Goal: Information Seeking & Learning: Learn about a topic

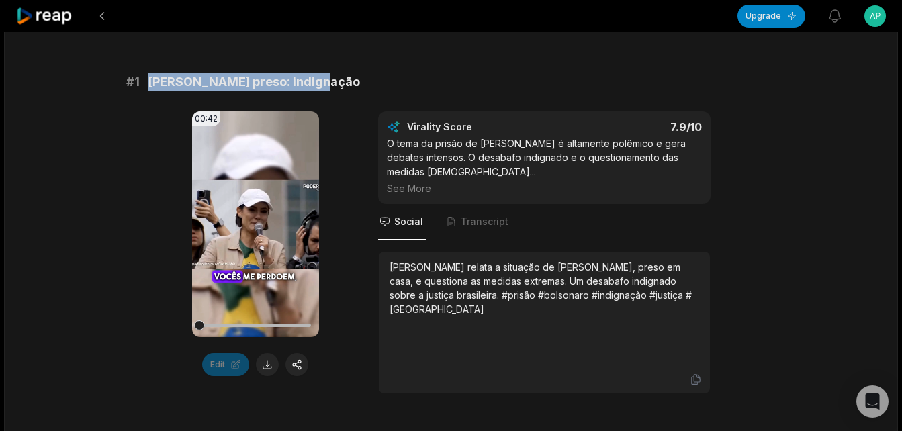
drag, startPoint x: 148, startPoint y: 83, endPoint x: 322, endPoint y: 85, distance: 173.4
click at [322, 85] on div "# 1 Bolsonaro preso: indignação" at bounding box center [451, 82] width 650 height 19
copy span "[PERSON_NAME] preso: indignação"
click at [261, 362] on button at bounding box center [267, 364] width 23 height 23
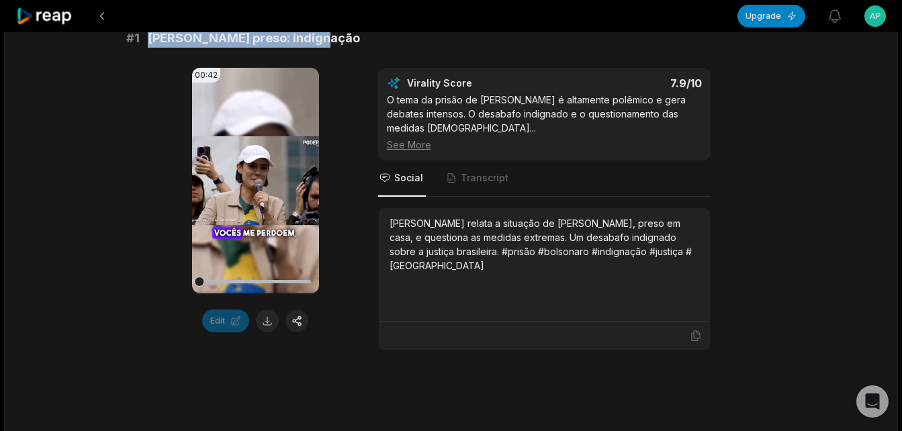
scroll to position [269, 0]
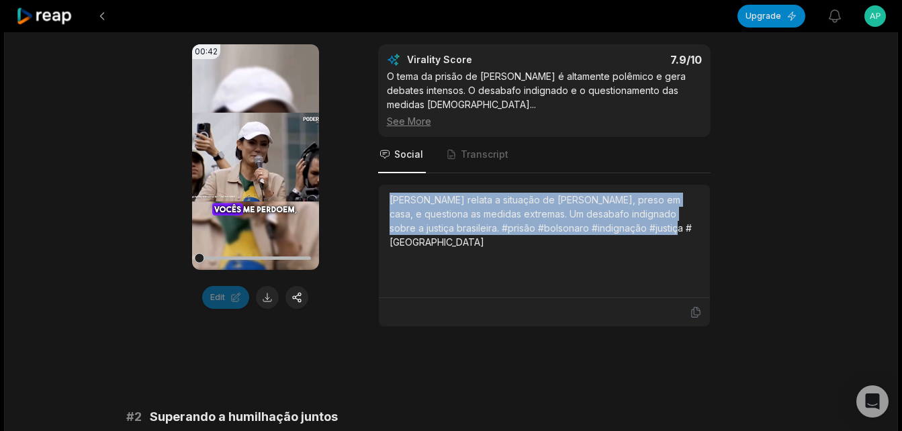
drag, startPoint x: 388, startPoint y: 196, endPoint x: 667, endPoint y: 238, distance: 281.9
click at [667, 238] on div "[PERSON_NAME] relata a situação de [PERSON_NAME], preso em casa, e questiona as…" at bounding box center [544, 242] width 331 height 114
copy div "[PERSON_NAME] relata a situação de [PERSON_NAME], preso em casa, e questiona as…"
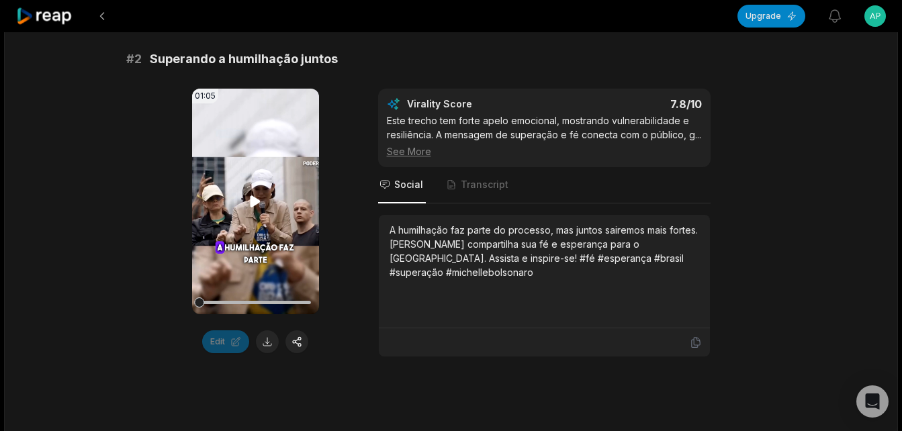
scroll to position [672, 0]
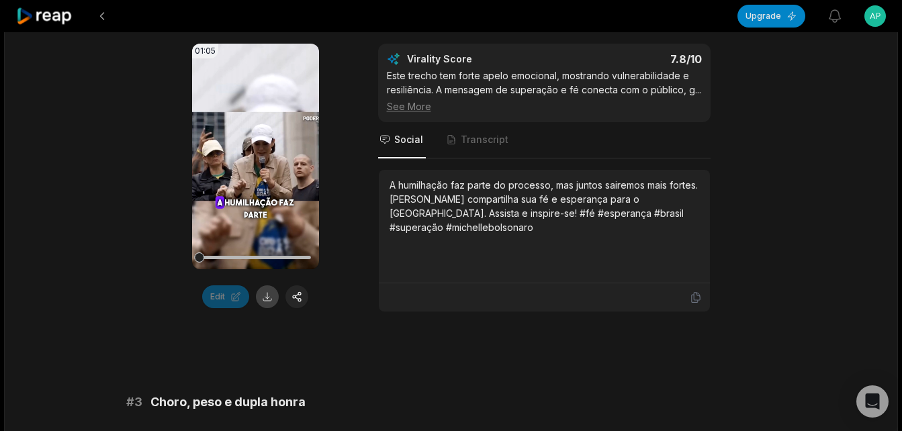
click at [269, 298] on button at bounding box center [267, 297] width 23 height 23
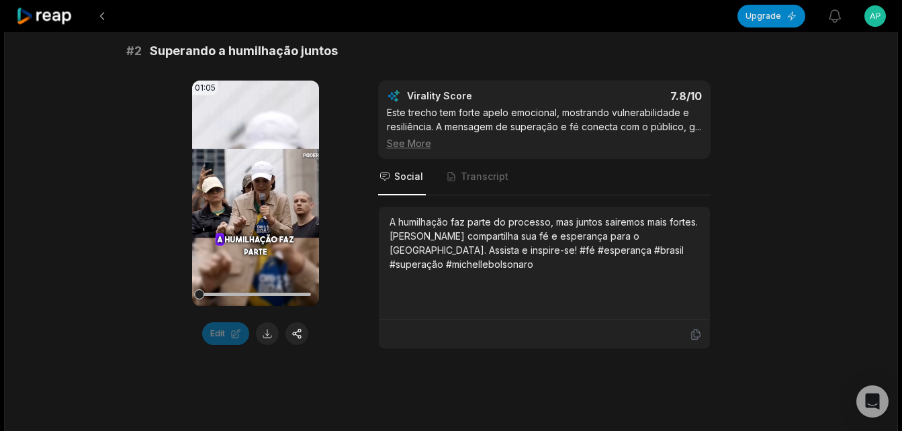
scroll to position [605, 0]
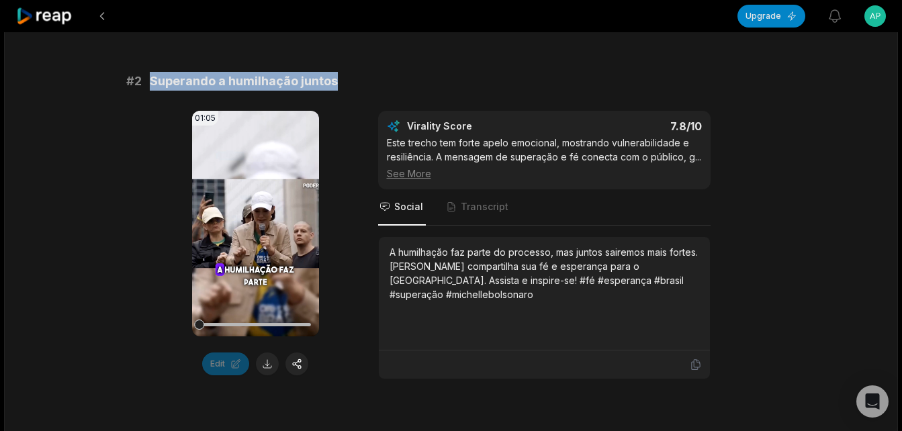
drag, startPoint x: 149, startPoint y: 78, endPoint x: 349, endPoint y: 77, distance: 200.2
click at [349, 77] on div "# 2 Superando a humilhação juntos" at bounding box center [451, 81] width 650 height 19
copy span "Superando a humilhação juntos"
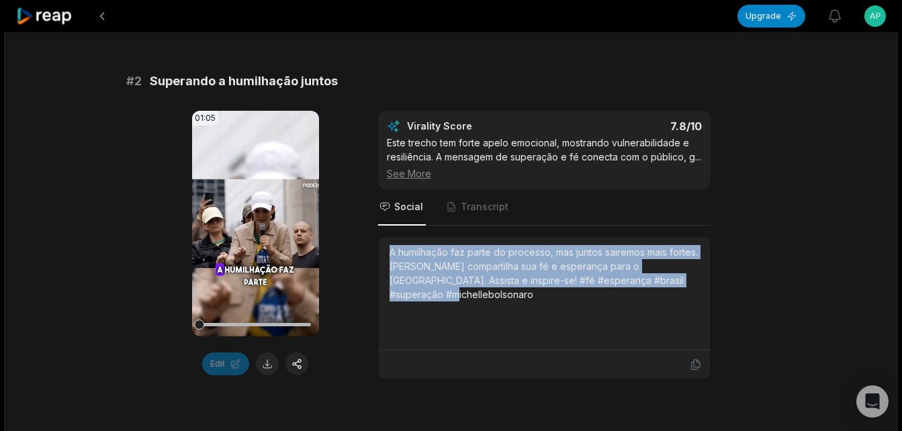
drag, startPoint x: 390, startPoint y: 250, endPoint x: 697, endPoint y: 288, distance: 308.7
click at [697, 288] on div "A humilhação faz parte do processo, mas juntos sairemos mais fortes. [PERSON_NA…" at bounding box center [544, 294] width 331 height 114
copy div "A humilhação faz parte do processo, mas juntos sairemos mais fortes. [PERSON_NA…"
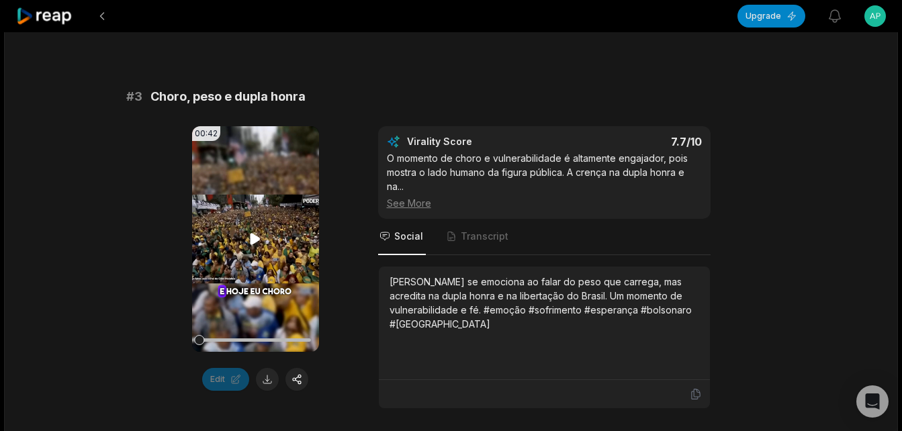
scroll to position [1008, 0]
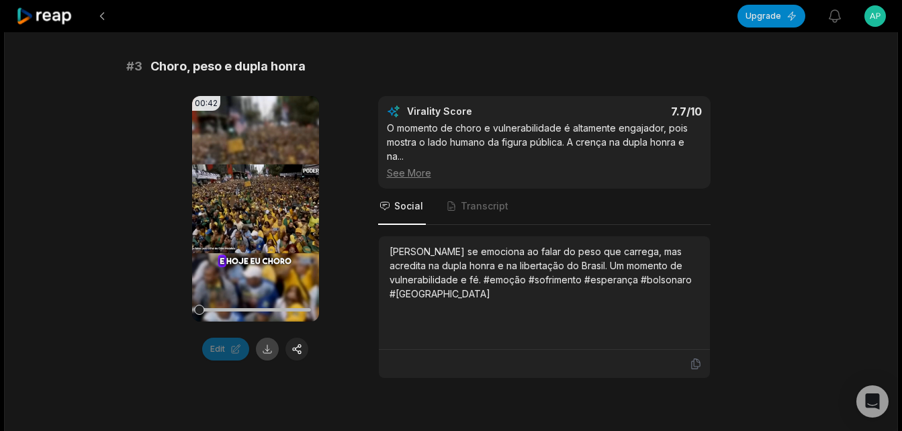
click at [267, 349] on button at bounding box center [267, 349] width 23 height 23
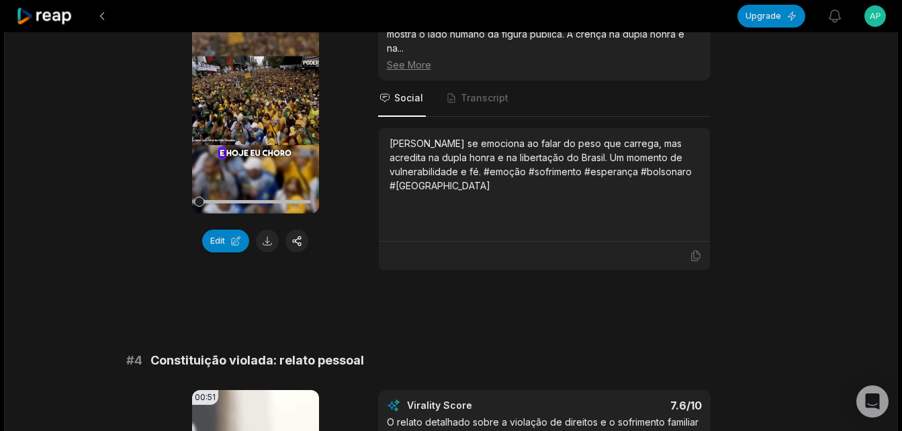
scroll to position [900, 0]
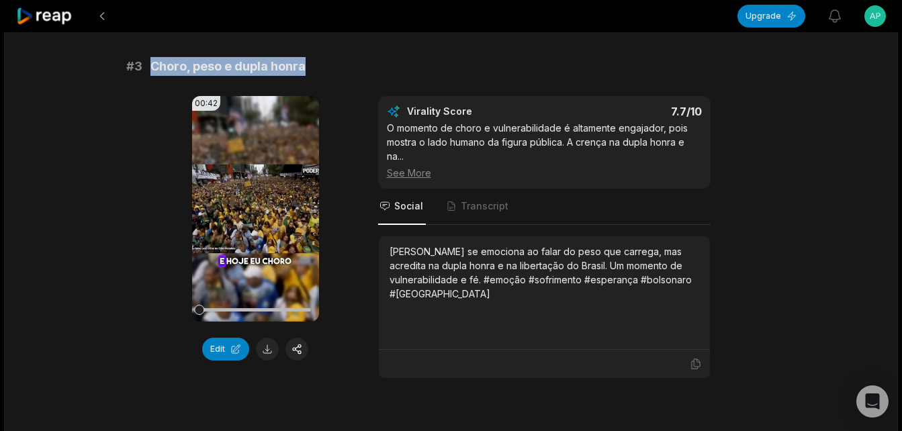
drag, startPoint x: 150, startPoint y: 67, endPoint x: 327, endPoint y: 65, distance: 177.4
click at [327, 65] on div "# 3 Choro, peso e dupla honra" at bounding box center [451, 66] width 650 height 19
copy span "Choro, peso e dupla honra"
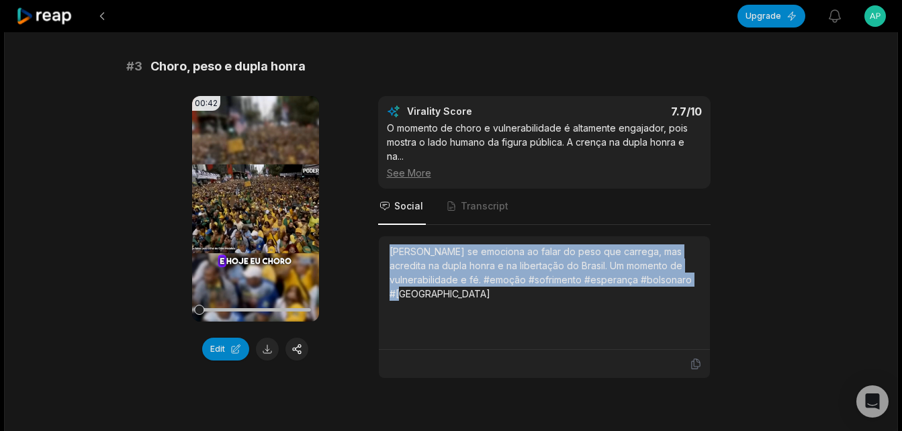
drag, startPoint x: 388, startPoint y: 251, endPoint x: 437, endPoint y: 293, distance: 64.9
click at [437, 293] on div "[PERSON_NAME] se emociona ao falar do peso que carrega, mas acredita na dupla h…" at bounding box center [544, 294] width 331 height 114
copy div "[PERSON_NAME] se emociona ao falar do peso que carrega, mas acredita na dupla h…"
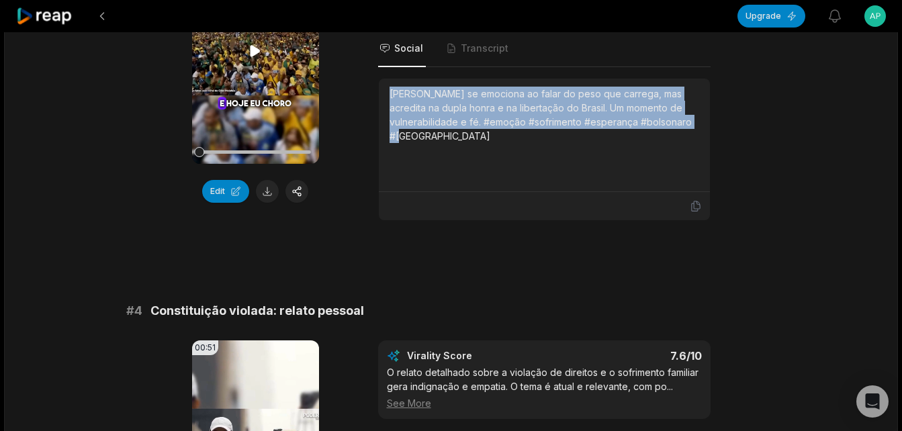
scroll to position [1236, 0]
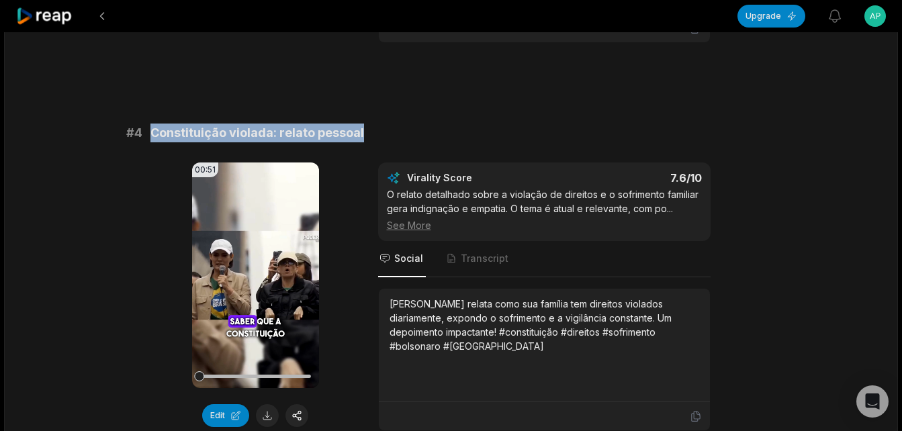
drag, startPoint x: 151, startPoint y: 130, endPoint x: 373, endPoint y: 132, distance: 222.4
click at [373, 132] on div "# 4 Constituição violada: relato pessoal" at bounding box center [451, 133] width 650 height 19
copy span "Constituição violada: relato pessoal"
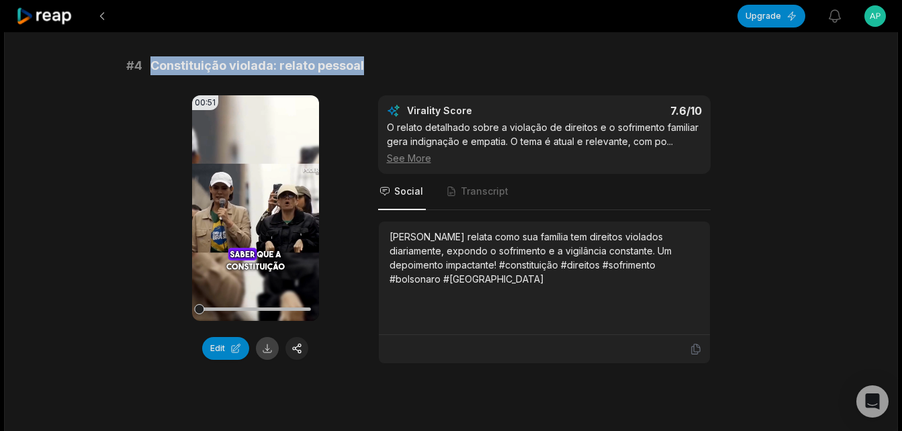
click at [268, 349] on button at bounding box center [267, 348] width 23 height 23
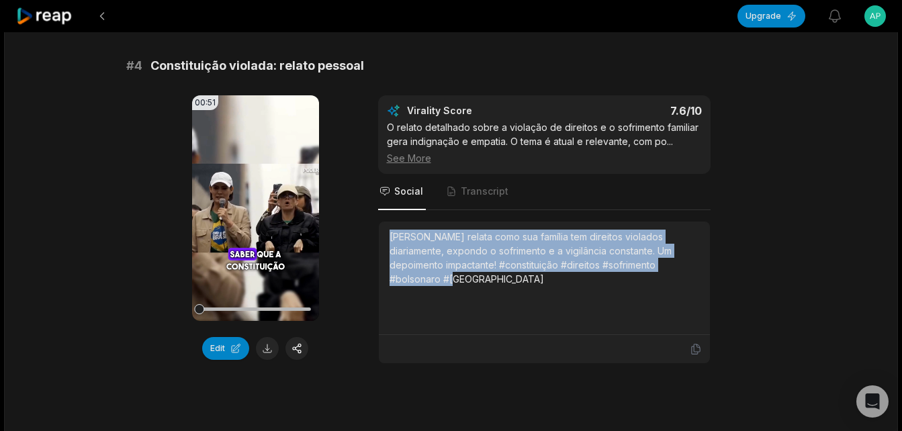
drag, startPoint x: 390, startPoint y: 237, endPoint x: 692, endPoint y: 276, distance: 305.0
click at [692, 276] on div "[PERSON_NAME] relata como sua família tem direitos violados diariamente, expond…" at bounding box center [545, 278] width 310 height 97
copy div "[PERSON_NAME] relata como sua família tem direitos violados diariamente, expond…"
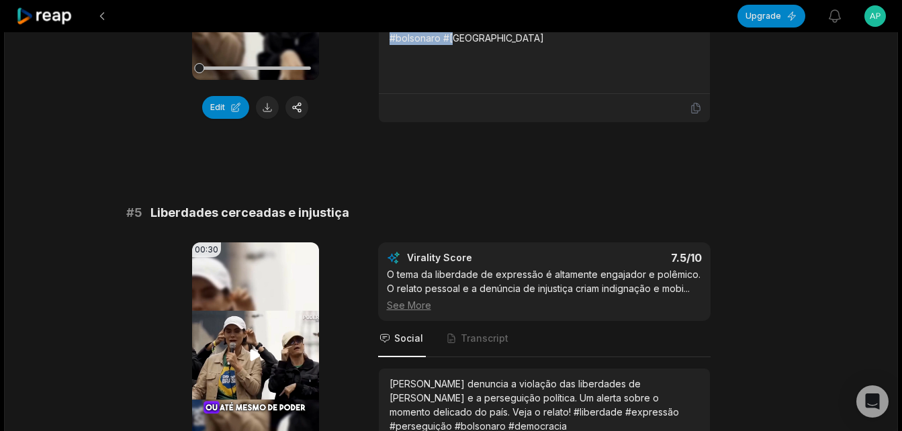
scroll to position [1572, 0]
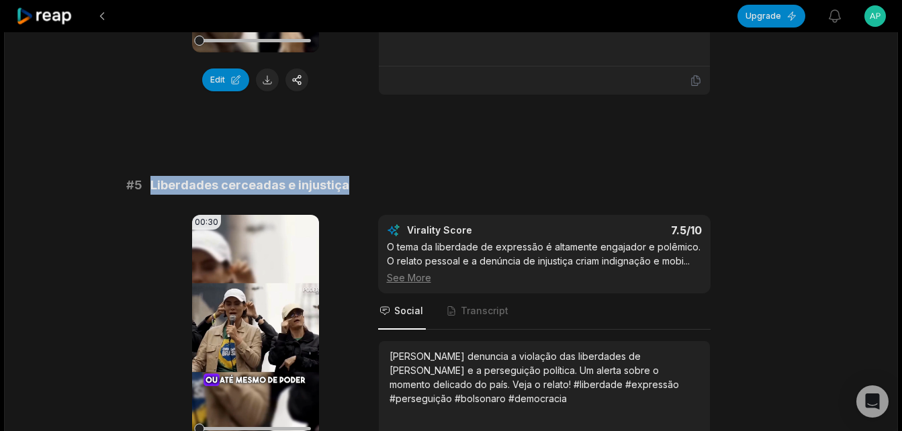
drag, startPoint x: 152, startPoint y: 187, endPoint x: 350, endPoint y: 191, distance: 198.3
click at [350, 191] on div "# 5 Liberdades cerceadas e injustiça" at bounding box center [451, 185] width 650 height 19
copy span "Liberdades cerceadas e injustiça"
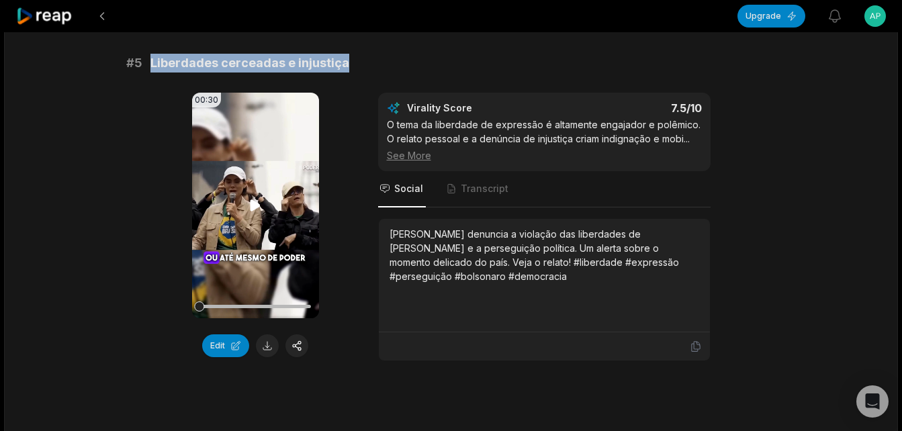
scroll to position [1706, 0]
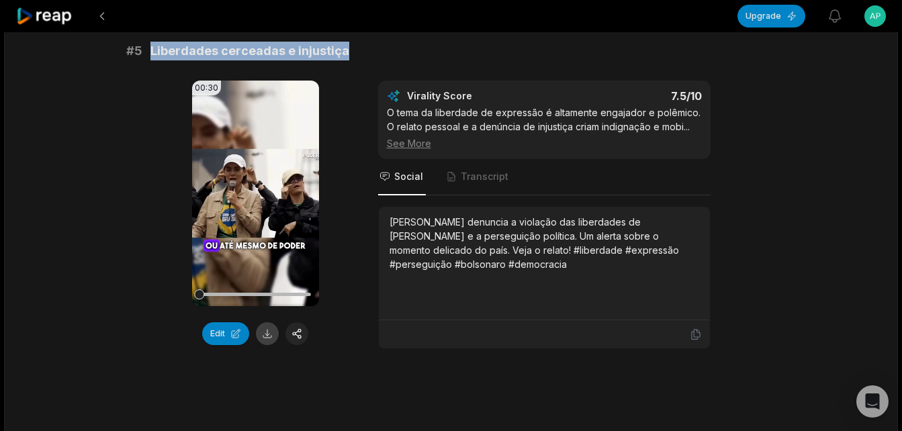
click at [271, 331] on button at bounding box center [267, 334] width 23 height 23
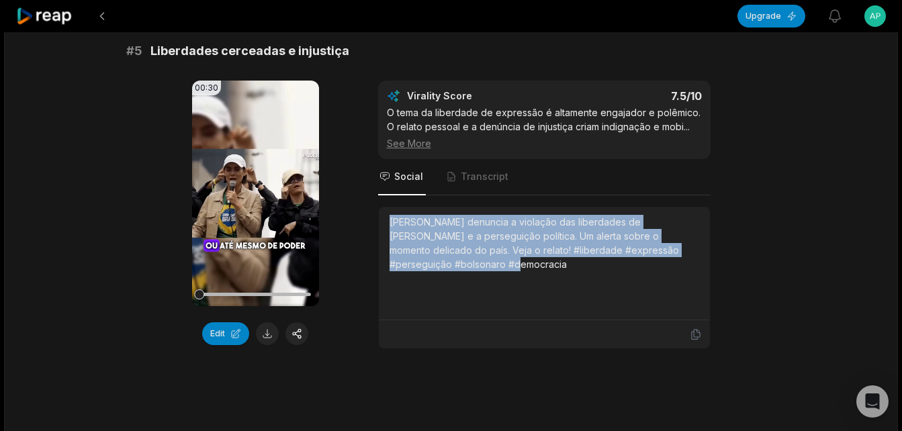
drag, startPoint x: 388, startPoint y: 220, endPoint x: 469, endPoint y: 261, distance: 90.8
click at [469, 261] on div "[PERSON_NAME] denuncia a violação das liberdades de [PERSON_NAME] e a perseguiç…" at bounding box center [544, 264] width 331 height 114
copy div "[PERSON_NAME] denuncia a violação das liberdades de [PERSON_NAME] e a perseguiç…"
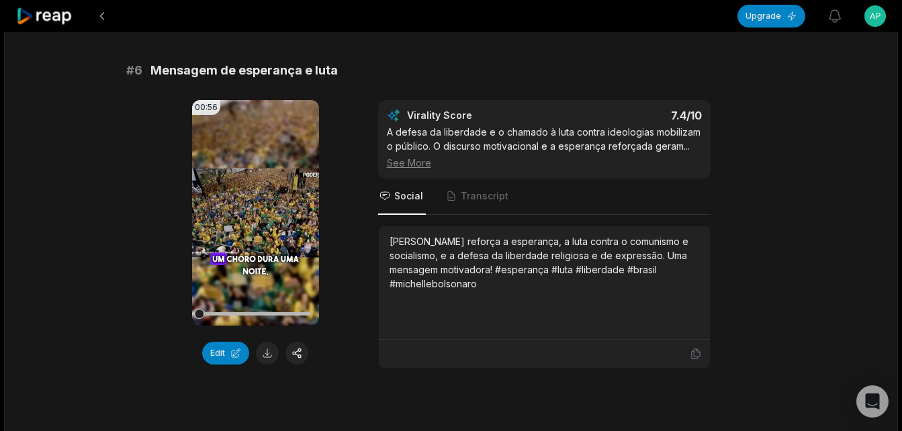
scroll to position [2042, 0]
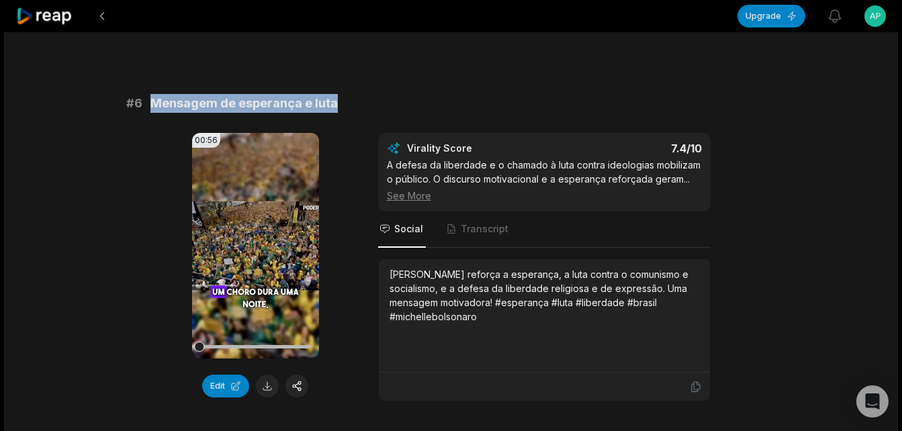
drag, startPoint x: 150, startPoint y: 100, endPoint x: 334, endPoint y: 99, distance: 184.1
click at [334, 99] on div "# 6 Mensagem de esperança e luta" at bounding box center [451, 103] width 650 height 19
click at [270, 384] on button at bounding box center [267, 386] width 23 height 23
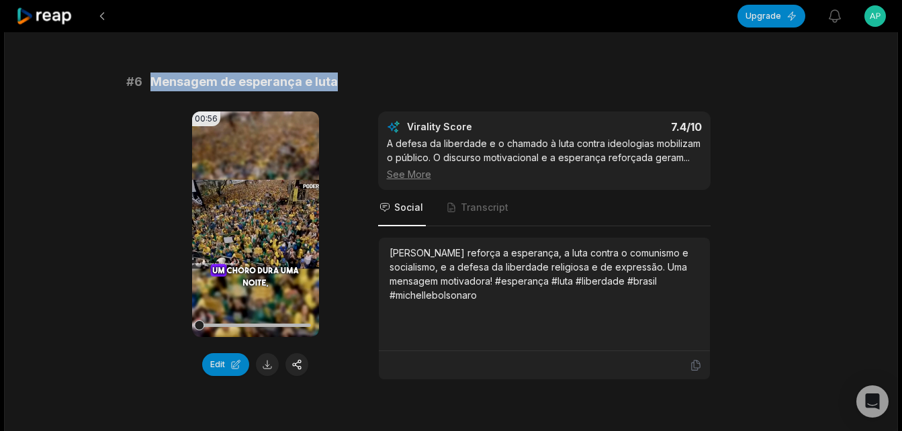
scroll to position [2034, 0]
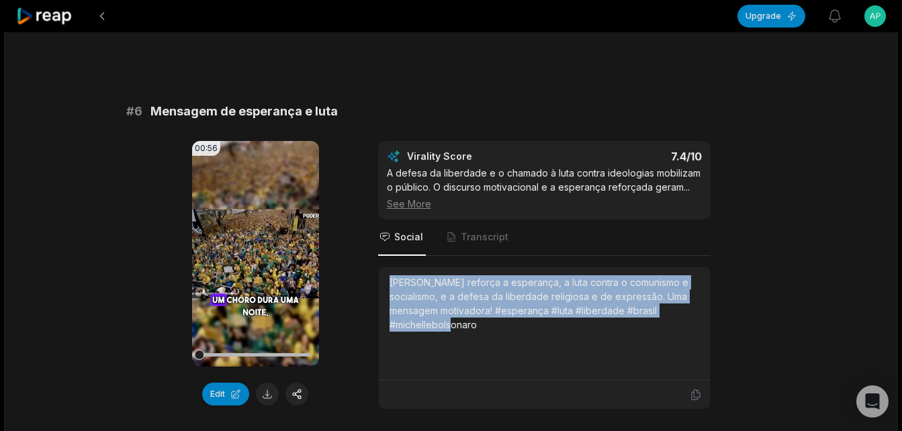
drag, startPoint x: 388, startPoint y: 282, endPoint x: 495, endPoint y: 329, distance: 117.3
click at [495, 329] on div "[PERSON_NAME] reforça a esperança, a luta contra o comunismo e socialismo, e a …" at bounding box center [544, 324] width 331 height 114
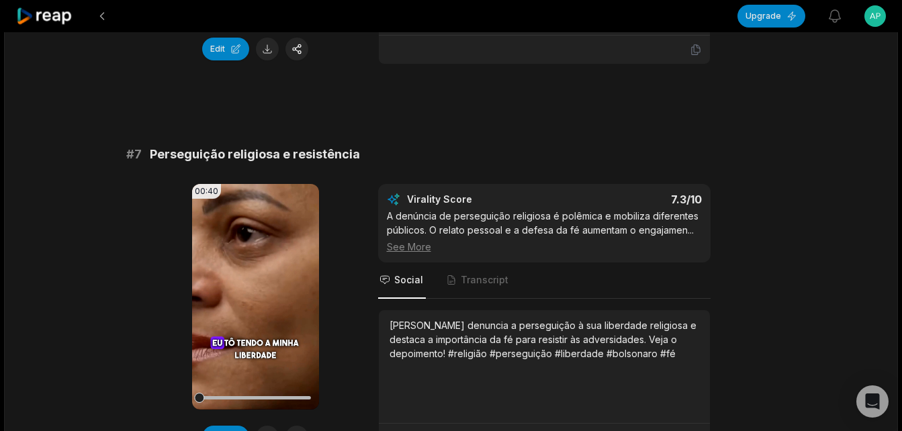
scroll to position [2370, 0]
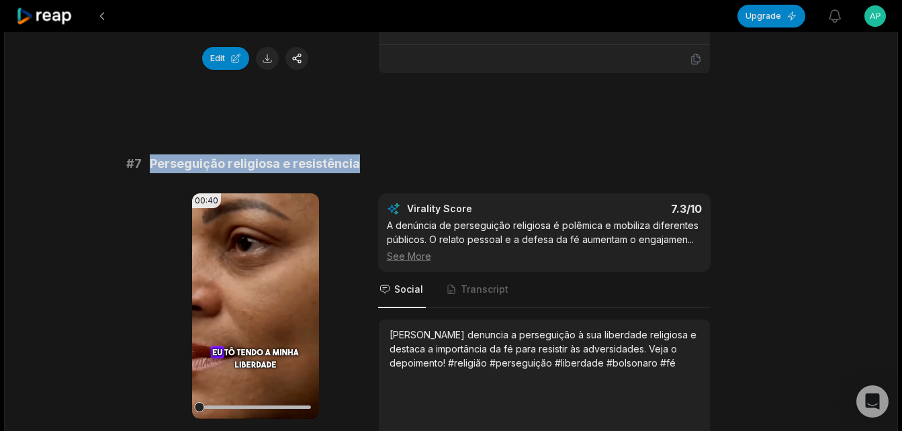
drag, startPoint x: 153, startPoint y: 162, endPoint x: 357, endPoint y: 156, distance: 204.4
click at [357, 156] on div "# 7 Perseguição religiosa e resistência" at bounding box center [451, 164] width 650 height 19
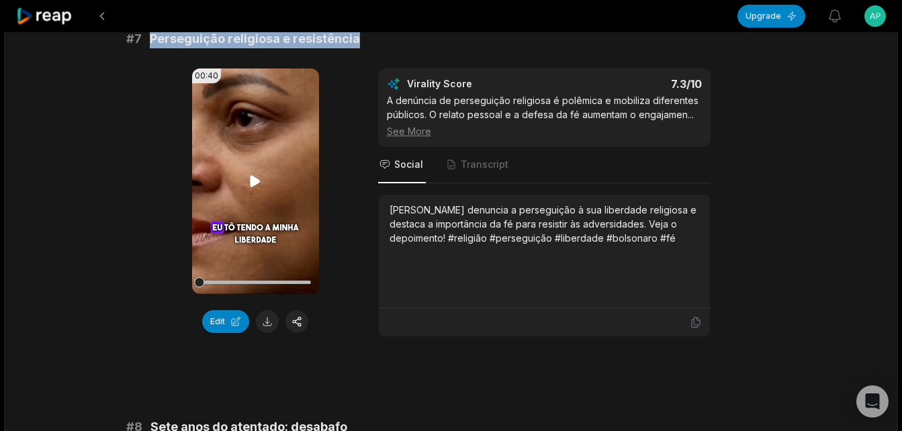
scroll to position [2504, 0]
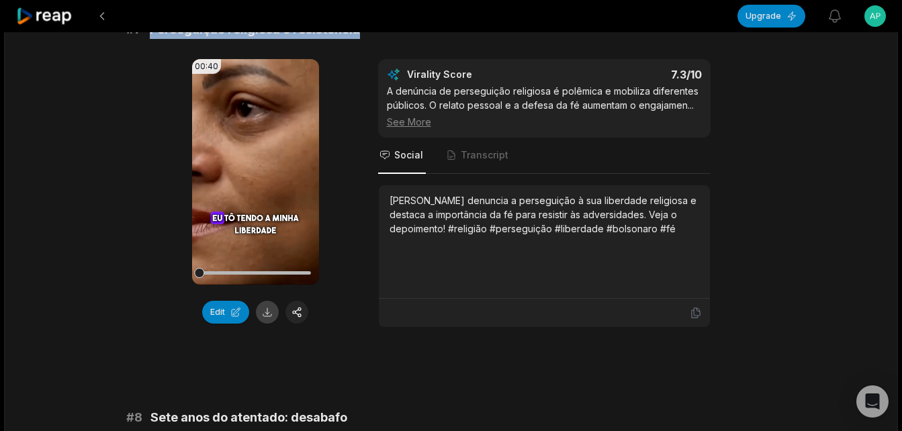
click at [269, 312] on button at bounding box center [267, 312] width 23 height 23
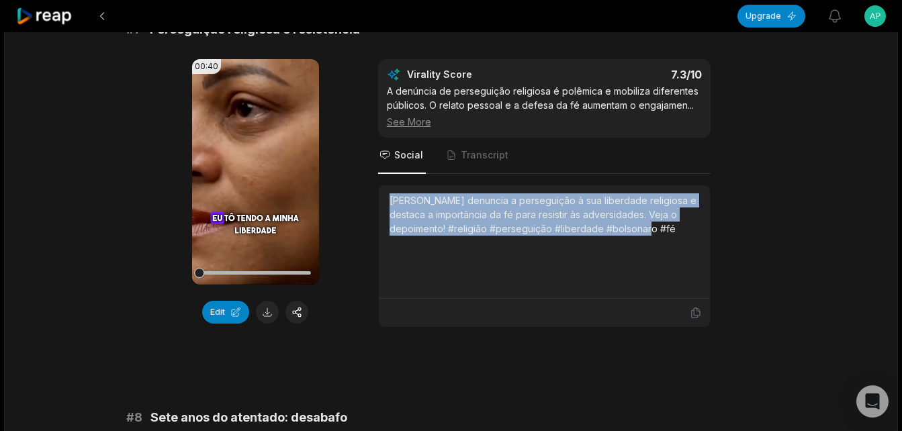
drag, startPoint x: 389, startPoint y: 201, endPoint x: 624, endPoint y: 239, distance: 238.2
click at [624, 239] on div "[PERSON_NAME] denuncia a perseguição à sua liberdade religiosa e destaca a impo…" at bounding box center [545, 242] width 310 height 97
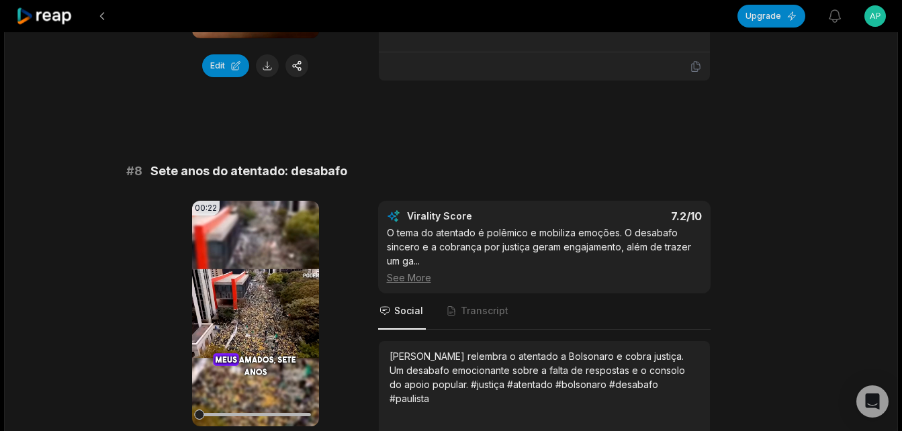
scroll to position [2773, 0]
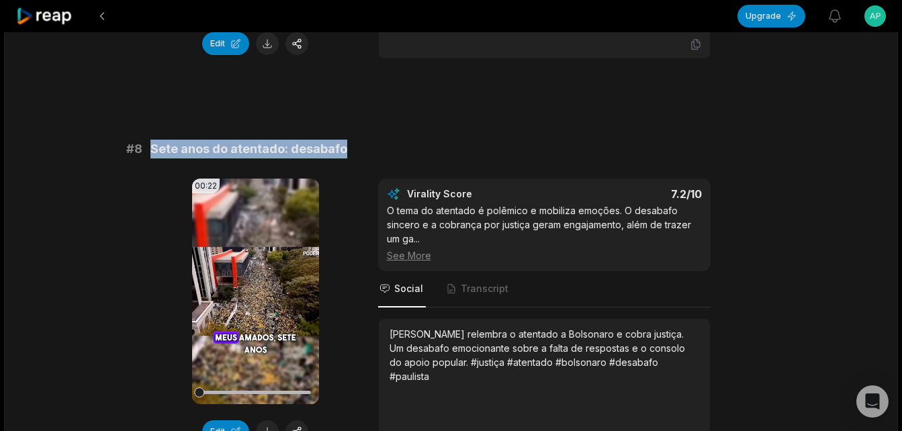
drag, startPoint x: 148, startPoint y: 148, endPoint x: 350, endPoint y: 148, distance: 201.6
click at [350, 148] on div "# 8 Sete anos do atentado: desabafo" at bounding box center [451, 149] width 650 height 19
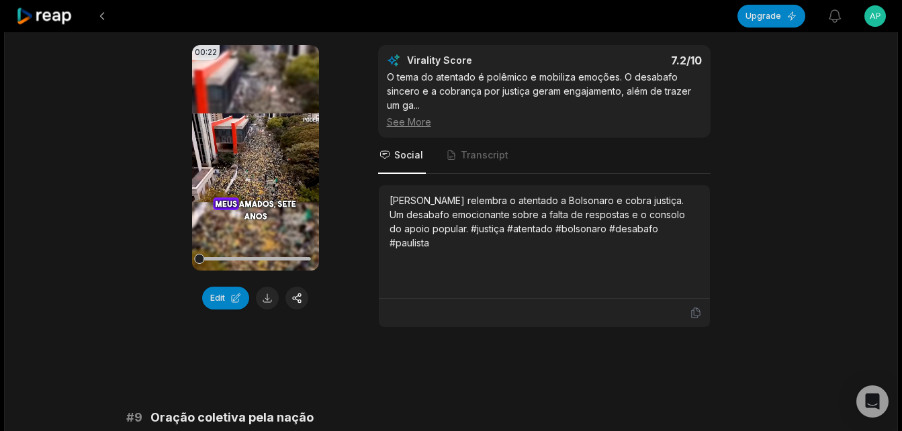
scroll to position [2907, 0]
click at [264, 296] on button at bounding box center [267, 297] width 23 height 23
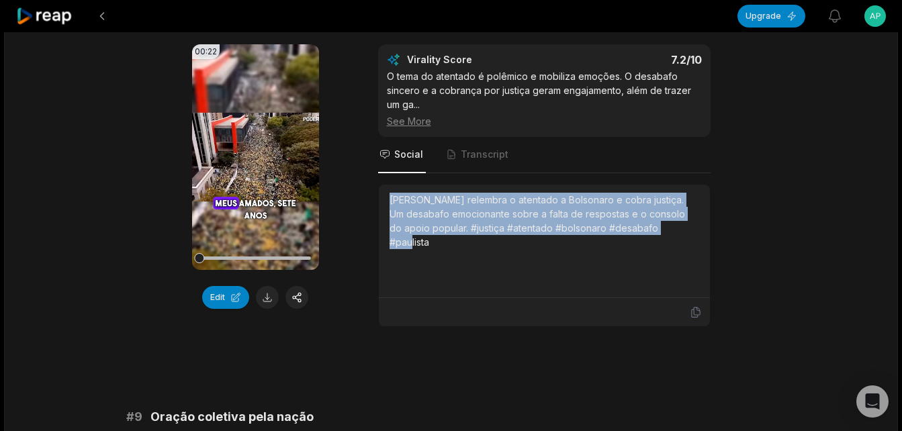
drag, startPoint x: 392, startPoint y: 201, endPoint x: 686, endPoint y: 237, distance: 296.5
click at [686, 237] on div "[PERSON_NAME] relembra o atentado a Bolsonaro e cobra justiça. Um desabafo emoc…" at bounding box center [545, 241] width 310 height 97
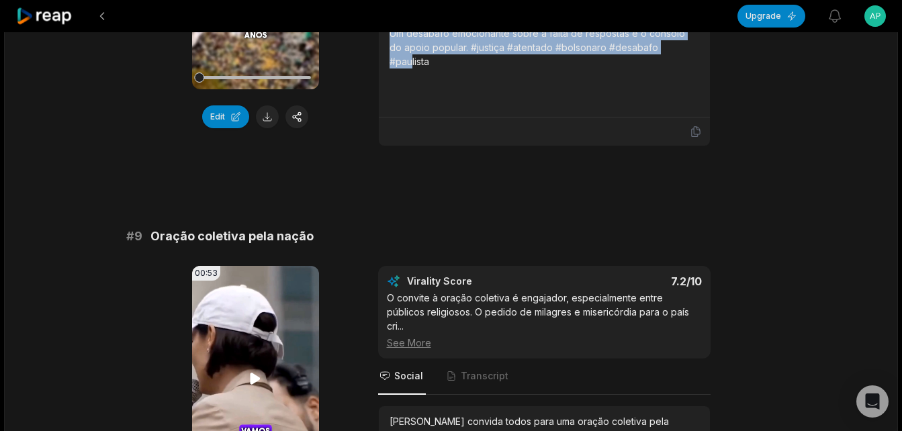
scroll to position [3176, 0]
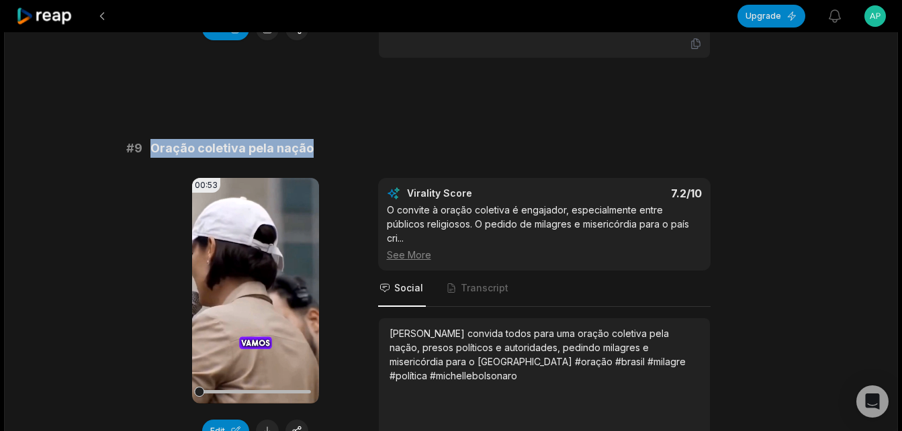
drag, startPoint x: 152, startPoint y: 146, endPoint x: 328, endPoint y: 155, distance: 176.2
click at [328, 155] on div "# 9 Oração coletiva pela nação" at bounding box center [451, 148] width 650 height 19
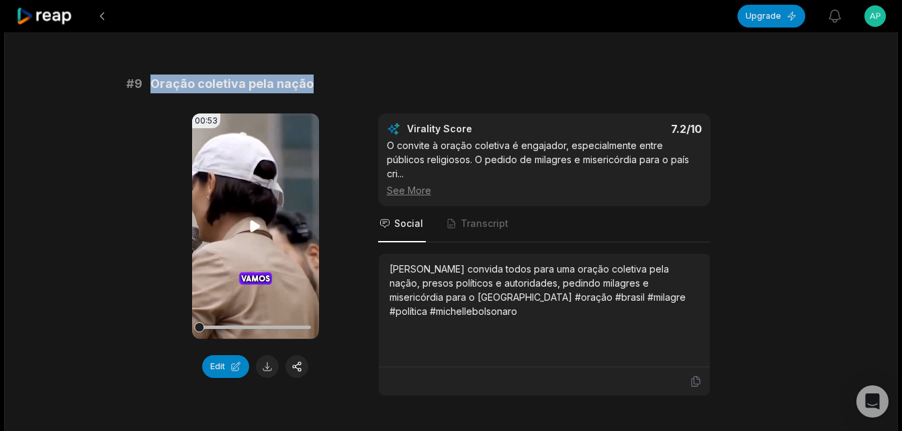
scroll to position [3311, 0]
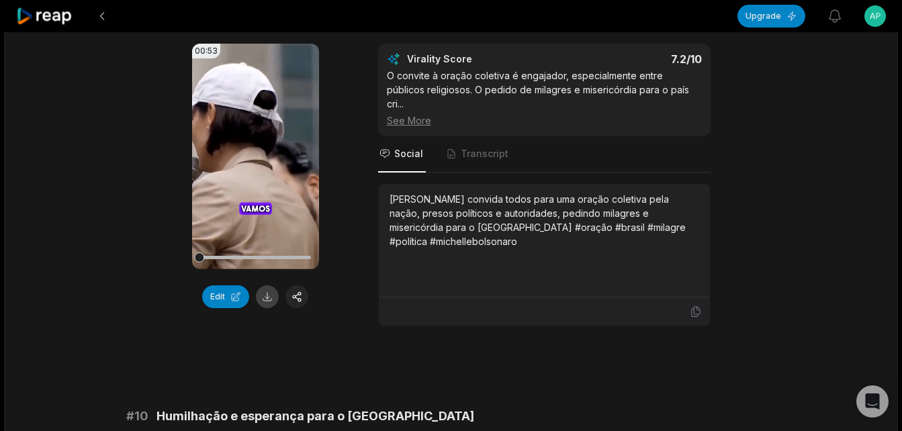
click at [267, 298] on button at bounding box center [267, 297] width 23 height 23
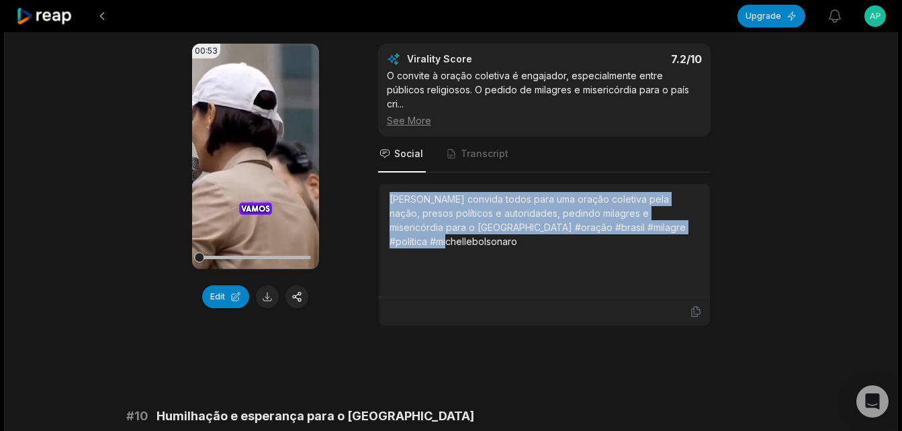
drag, startPoint x: 388, startPoint y: 182, endPoint x: 653, endPoint y: 220, distance: 267.5
click at [653, 220] on div "[PERSON_NAME] convida todos para uma oração coletiva pela nação, presos polític…" at bounding box center [544, 241] width 331 height 114
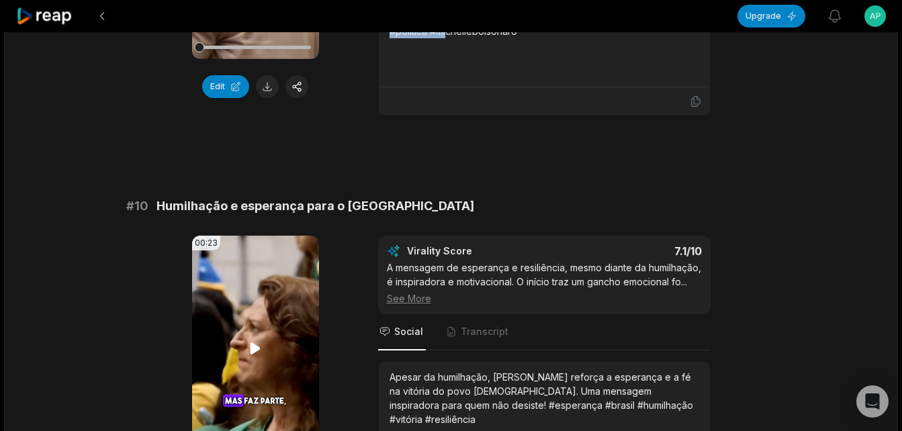
scroll to position [3647, 0]
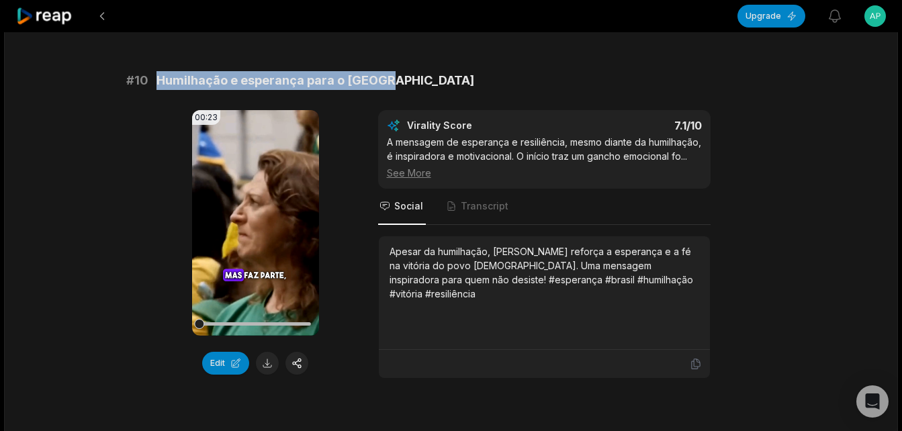
drag, startPoint x: 157, startPoint y: 59, endPoint x: 382, endPoint y: 59, distance: 225.1
click at [382, 71] on div "# 10 Humilhação e esperança para o [GEOGRAPHIC_DATA]" at bounding box center [451, 80] width 650 height 19
click at [264, 352] on button at bounding box center [267, 363] width 23 height 23
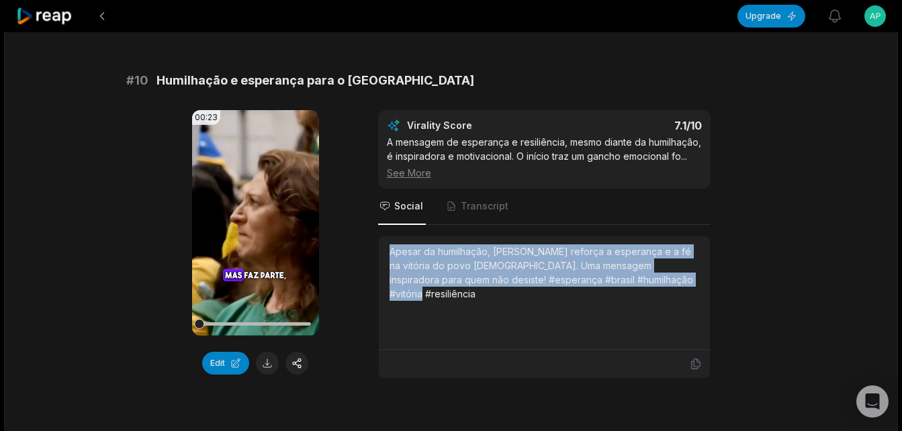
drag, startPoint x: 390, startPoint y: 237, endPoint x: 670, endPoint y: 275, distance: 282.8
click at [670, 275] on div "Apesar da humilhação, [PERSON_NAME] reforça a esperança e a fé na vitória do po…" at bounding box center [545, 293] width 310 height 97
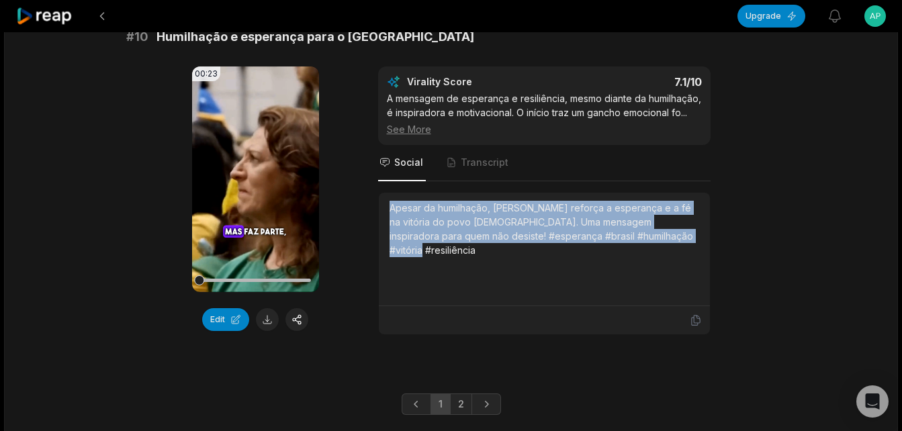
scroll to position [3714, 0]
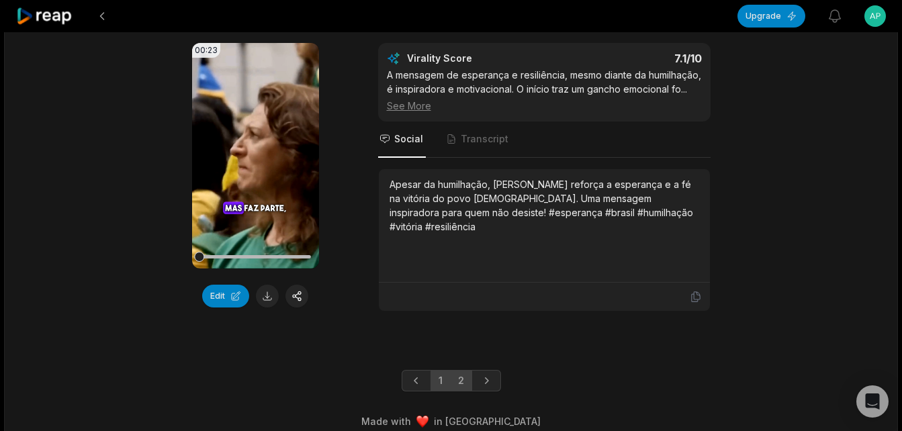
click at [464, 370] on link "2" at bounding box center [461, 381] width 22 height 22
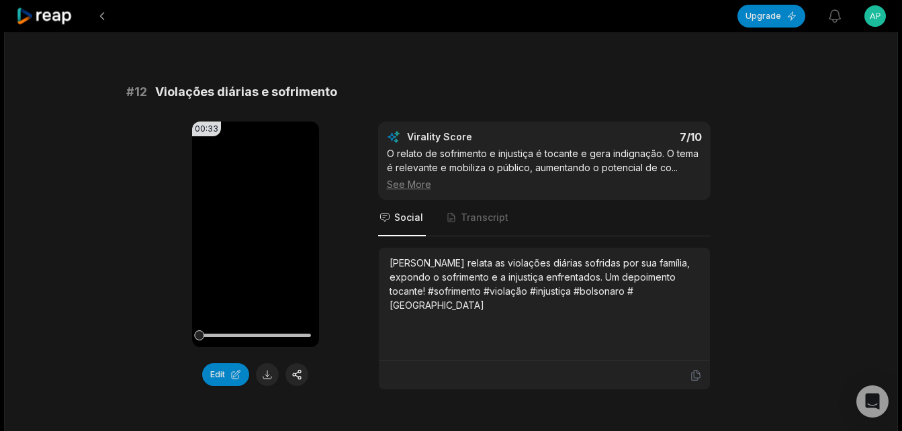
scroll to position [594, 0]
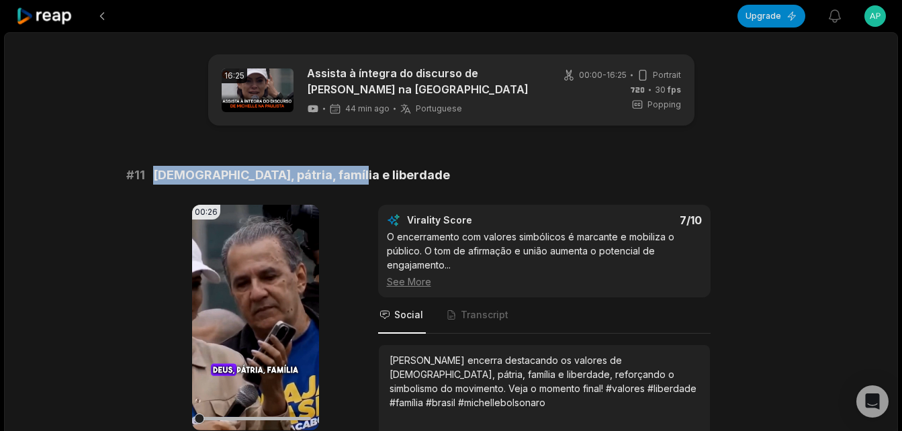
drag, startPoint x: 154, startPoint y: 174, endPoint x: 340, endPoint y: 178, distance: 186.2
click at [340, 178] on div "# 11 Deus, pátria, família e liberdade" at bounding box center [451, 175] width 650 height 19
copy span "[DEMOGRAPHIC_DATA], pátria, família e liberdade"
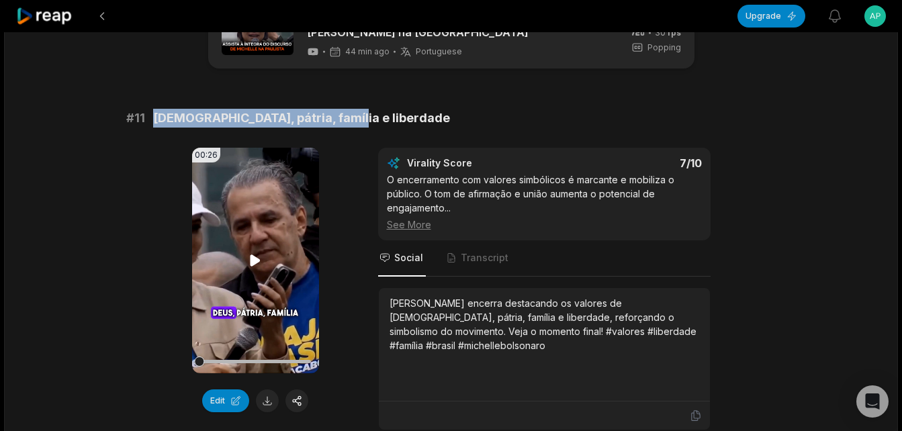
scroll to position [134, 0]
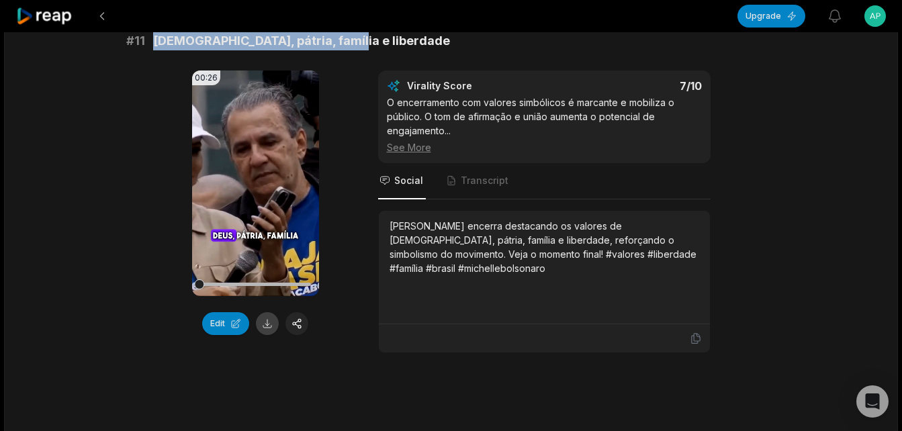
click at [268, 319] on button at bounding box center [267, 323] width 23 height 23
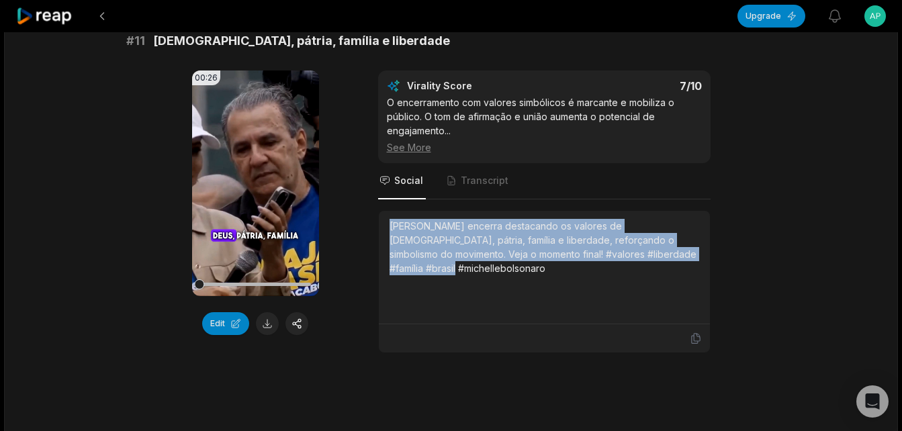
drag, startPoint x: 392, startPoint y: 222, endPoint x: 663, endPoint y: 265, distance: 273.4
click at [663, 265] on div "[PERSON_NAME] encerra destacando os valores de [DEMOGRAPHIC_DATA], pátria, famí…" at bounding box center [545, 267] width 310 height 97
copy div "[PERSON_NAME] encerra destacando os valores de [DEMOGRAPHIC_DATA], pátria, famí…"
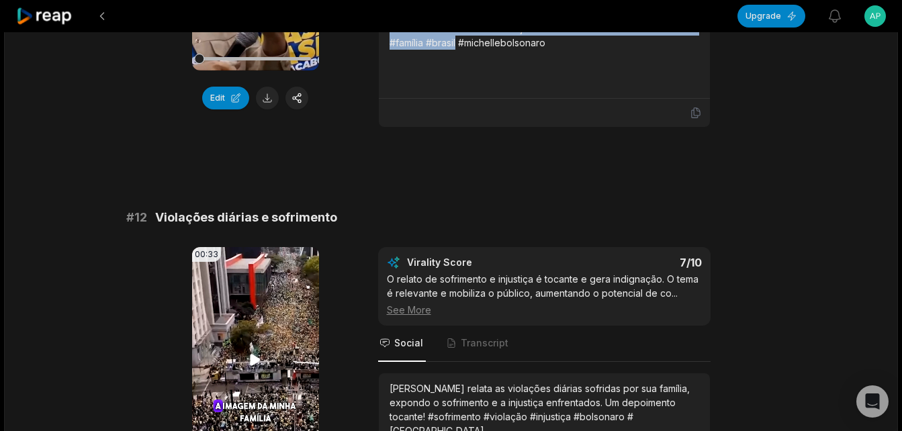
scroll to position [403, 0]
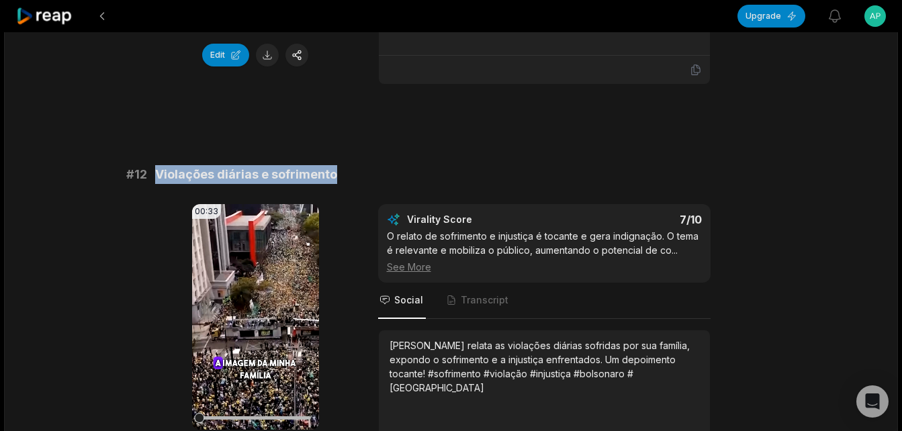
drag, startPoint x: 154, startPoint y: 174, endPoint x: 345, endPoint y: 172, distance: 190.8
click at [345, 172] on div "# 12 Violações diárias e sofrimento" at bounding box center [451, 174] width 650 height 19
copy span "Violações diárias e sofrimento"
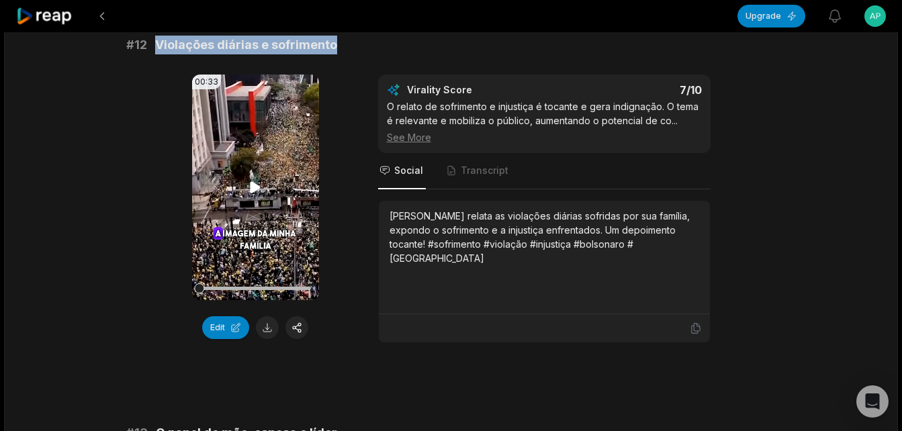
scroll to position [538, 0]
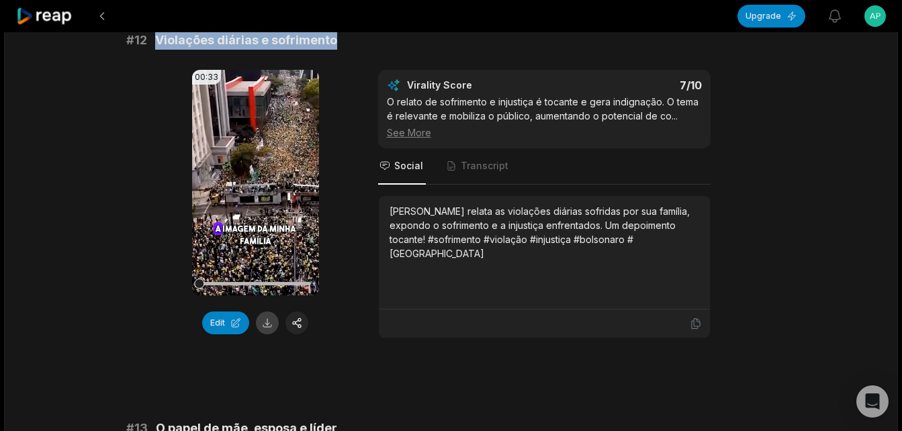
click at [269, 321] on button at bounding box center [267, 323] width 23 height 23
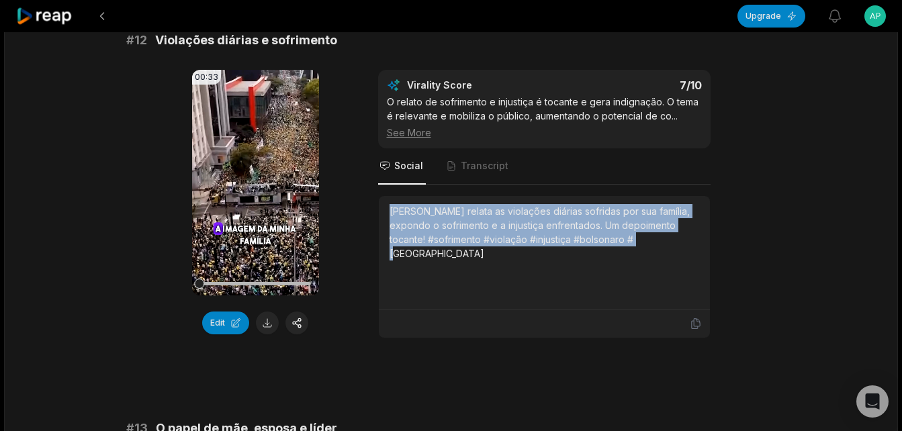
drag, startPoint x: 390, startPoint y: 214, endPoint x: 649, endPoint y: 247, distance: 261.5
click at [649, 247] on div "[PERSON_NAME] relata as violações diárias sofridas por sua família, expondo o s…" at bounding box center [545, 252] width 310 height 97
copy div "[PERSON_NAME] relata as violações diárias sofridas por sua família, expondo o s…"
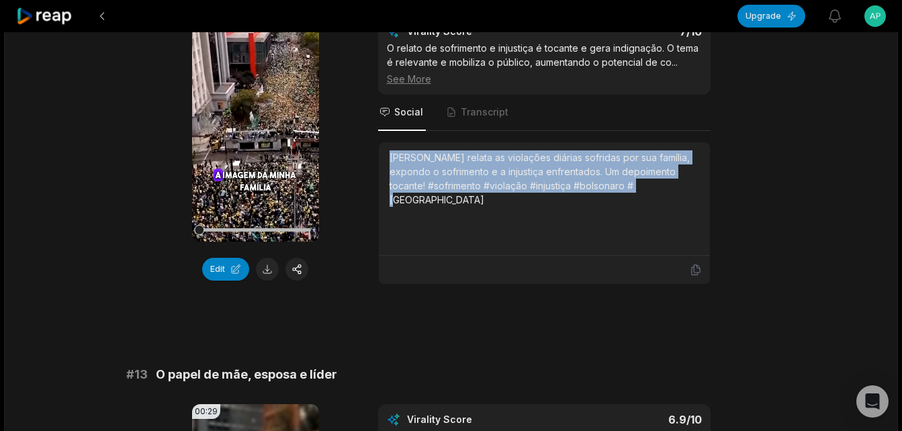
scroll to position [739, 0]
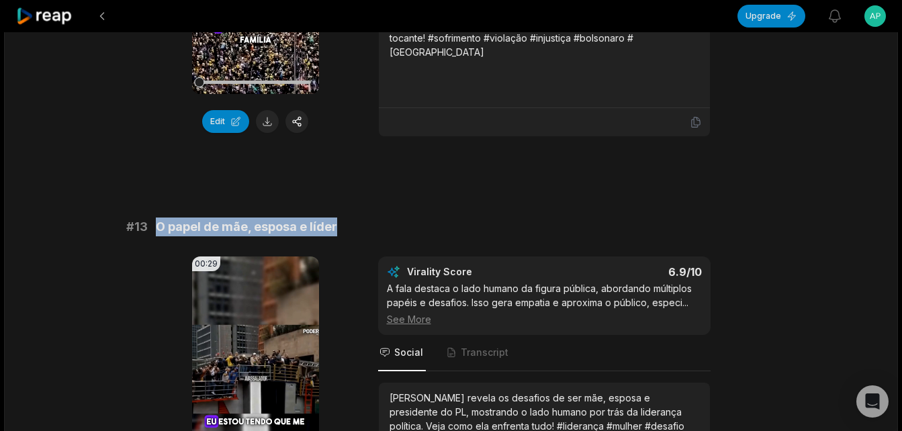
drag, startPoint x: 155, startPoint y: 226, endPoint x: 362, endPoint y: 235, distance: 206.5
click at [362, 235] on div "# 13 O papel de mãe, esposa e líder" at bounding box center [451, 227] width 650 height 19
copy span "O papel de mãe, esposa e líder"
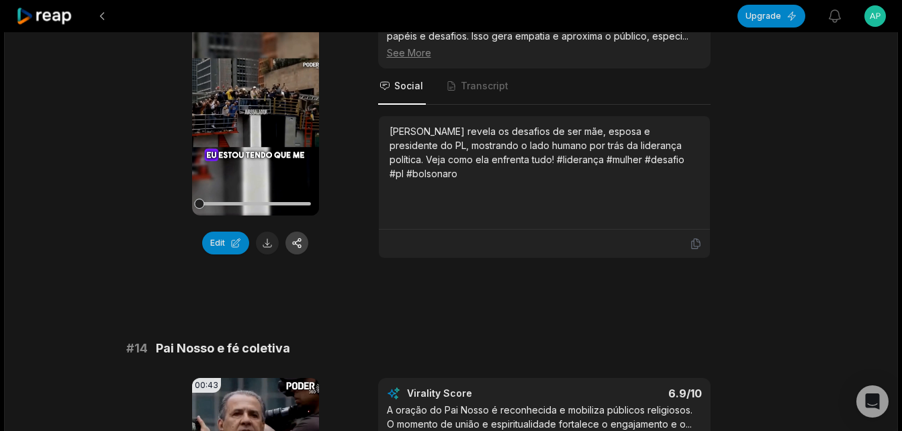
scroll to position [1008, 0]
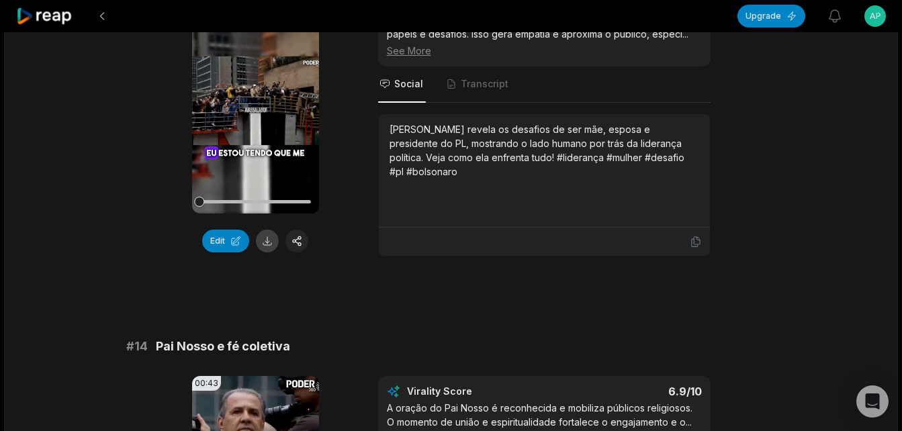
click at [263, 241] on button at bounding box center [267, 241] width 23 height 23
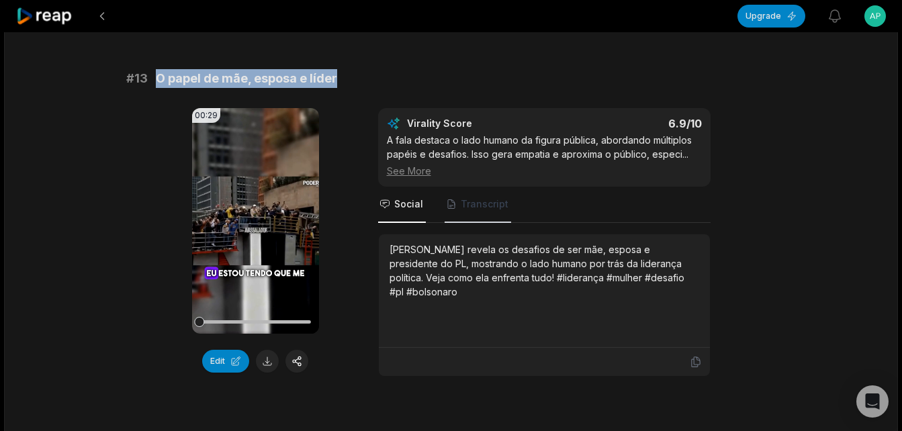
scroll to position [874, 0]
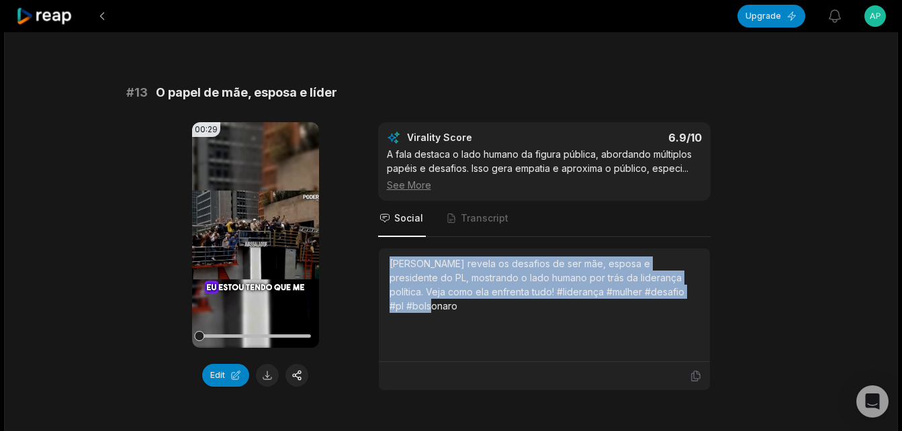
drag, startPoint x: 390, startPoint y: 259, endPoint x: 687, endPoint y: 304, distance: 300.4
click at [687, 304] on div "[PERSON_NAME] revela os desafios de ser mãe, esposa e presidente do PL, mostran…" at bounding box center [545, 305] width 310 height 97
copy div "[PERSON_NAME] revela os desafios de ser mãe, esposa e presidente do PL, mostran…"
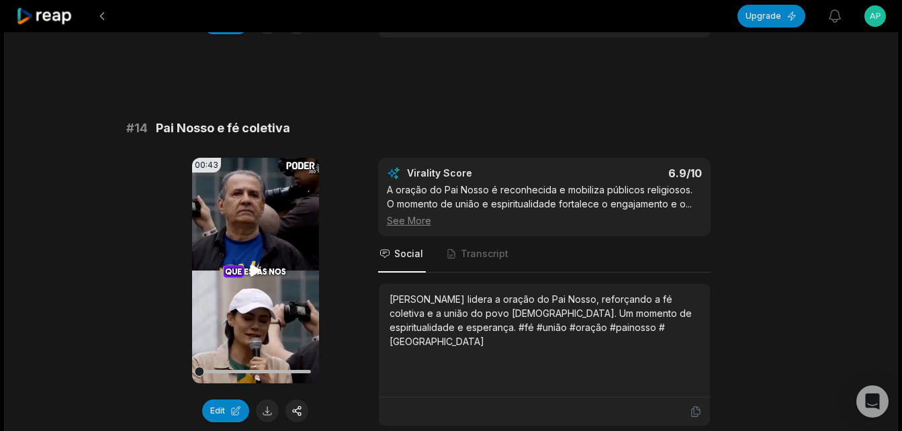
scroll to position [1209, 0]
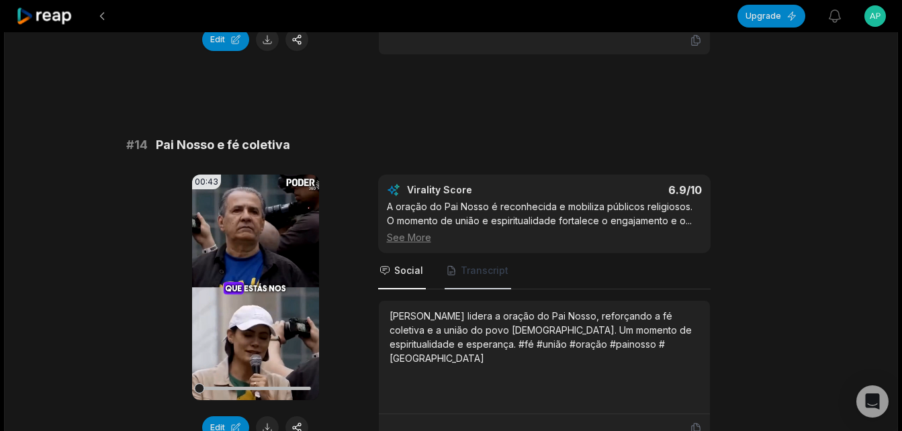
click at [488, 265] on span "Transcript" at bounding box center [485, 270] width 48 height 13
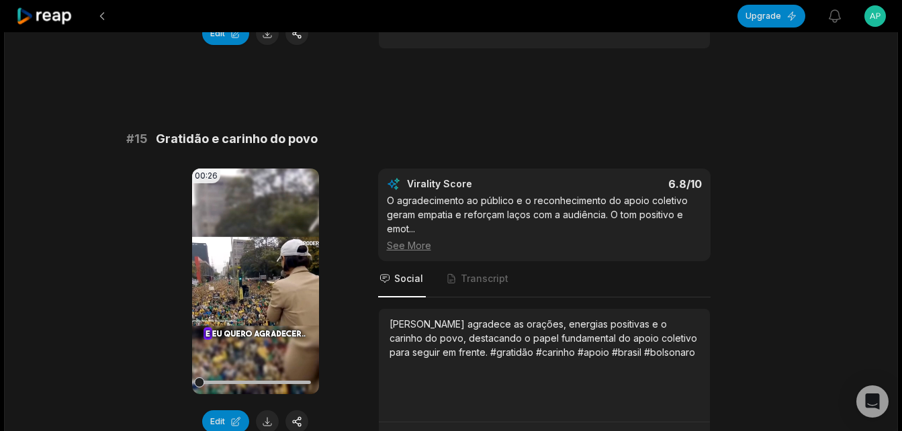
scroll to position [1613, 0]
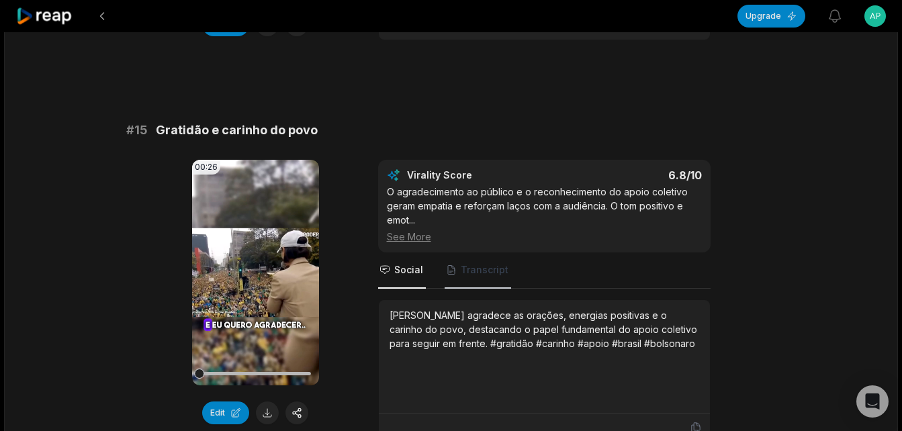
click at [493, 271] on span "Transcript" at bounding box center [485, 269] width 48 height 13
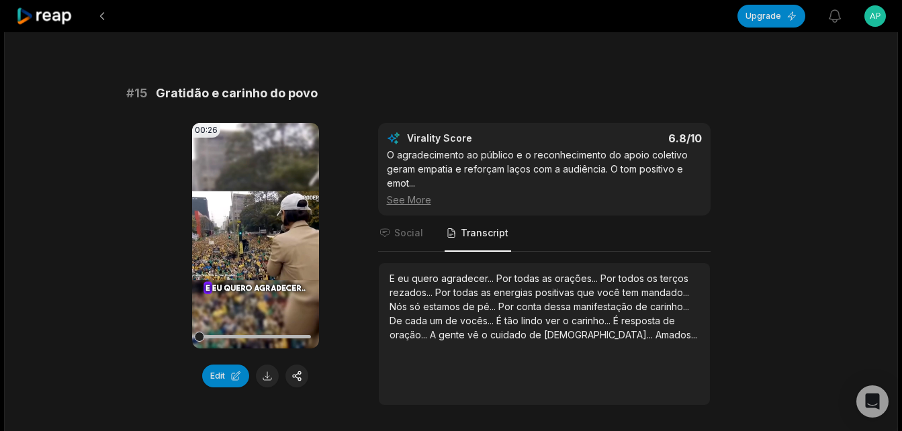
scroll to position [1680, 0]
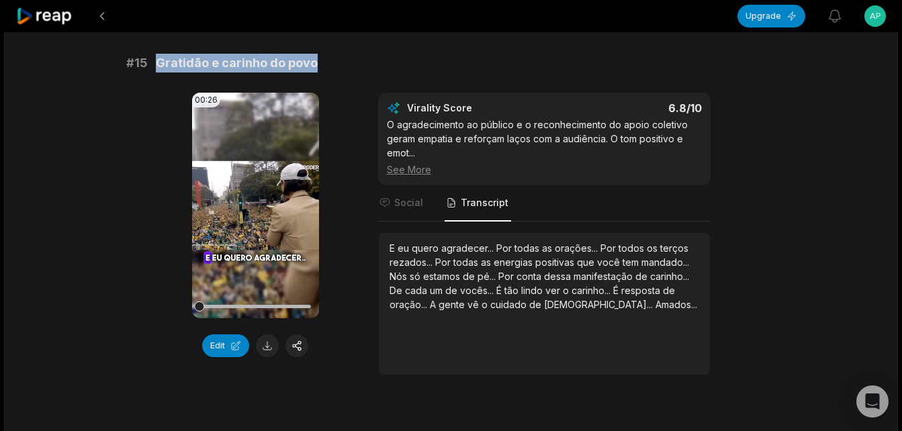
drag, startPoint x: 155, startPoint y: 64, endPoint x: 317, endPoint y: 66, distance: 162.6
click at [317, 66] on div "# 15 Gratidão e carinho do povo" at bounding box center [451, 63] width 650 height 19
copy span "Gratidão e carinho do povo"
click at [265, 343] on button at bounding box center [267, 346] width 23 height 23
click at [407, 205] on span "Social" at bounding box center [408, 202] width 29 height 13
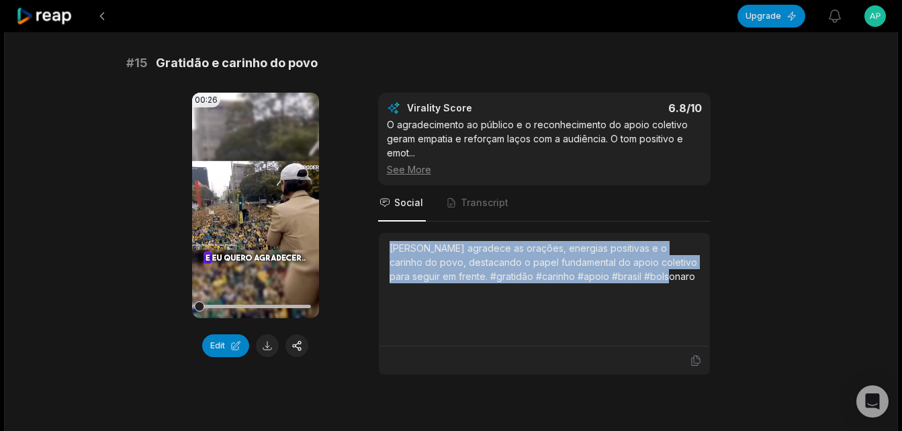
drag, startPoint x: 390, startPoint y: 245, endPoint x: 654, endPoint y: 294, distance: 268.6
click at [654, 294] on div "[PERSON_NAME] agradece as orações, energias positivas e o carinho do povo, dest…" at bounding box center [545, 289] width 310 height 97
copy div "[PERSON_NAME] agradece as orações, energias positivas e o carinho do povo, dest…"
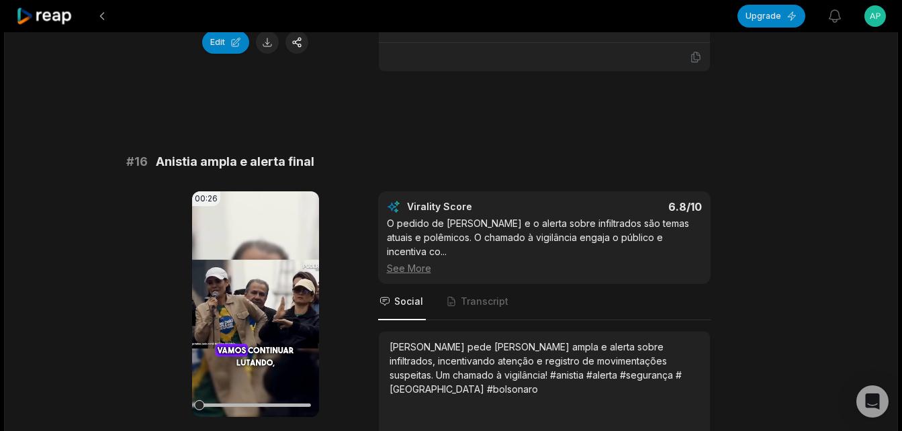
scroll to position [2083, 0]
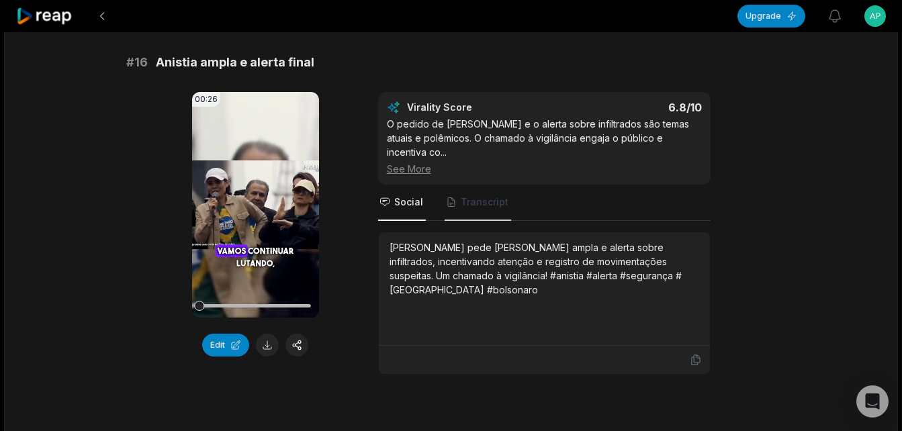
click at [494, 185] on span "Transcript" at bounding box center [478, 203] width 67 height 36
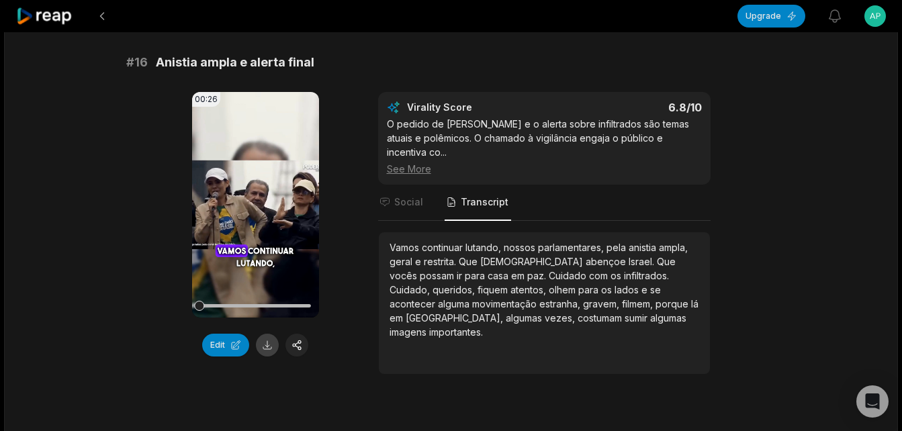
click at [269, 345] on button at bounding box center [267, 345] width 23 height 23
drag, startPoint x: 155, startPoint y: 63, endPoint x: 321, endPoint y: 63, distance: 166.0
click at [321, 63] on div "# 16 Anistia ampla e alerta final" at bounding box center [451, 62] width 650 height 19
copy span "Anistia ampla e alerta final"
click at [417, 196] on span "Social" at bounding box center [408, 202] width 29 height 13
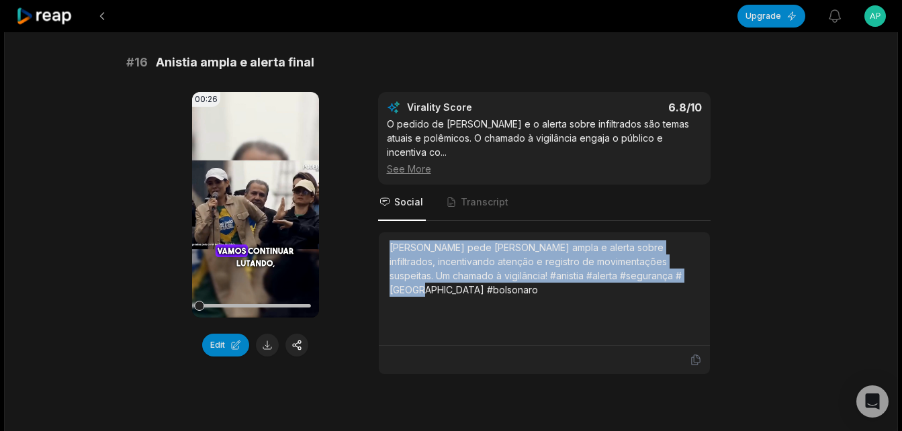
drag, startPoint x: 388, startPoint y: 235, endPoint x: 658, endPoint y: 268, distance: 271.5
click at [658, 268] on div "[PERSON_NAME] pede [PERSON_NAME] ampla e alerta sobre infiltrados, incentivando…" at bounding box center [544, 289] width 331 height 114
copy div "[PERSON_NAME] pede [PERSON_NAME] ampla e alerta sobre infiltrados, incentivando…"
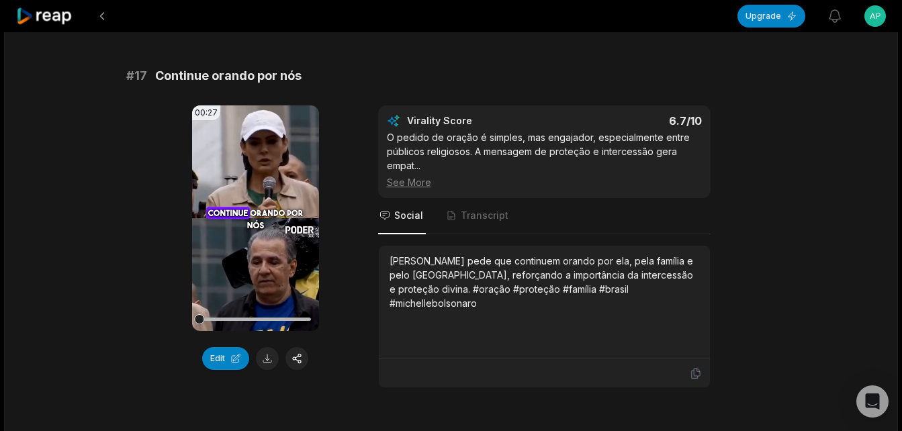
scroll to position [2486, 0]
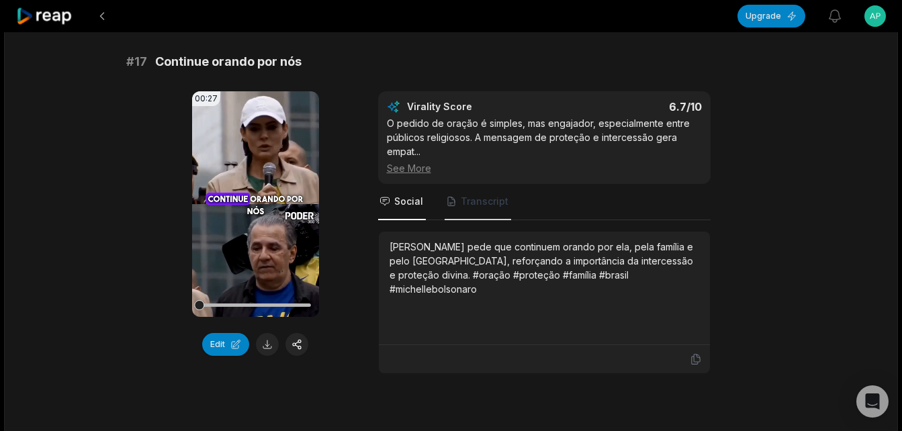
click at [488, 195] on span "Transcript" at bounding box center [485, 201] width 48 height 13
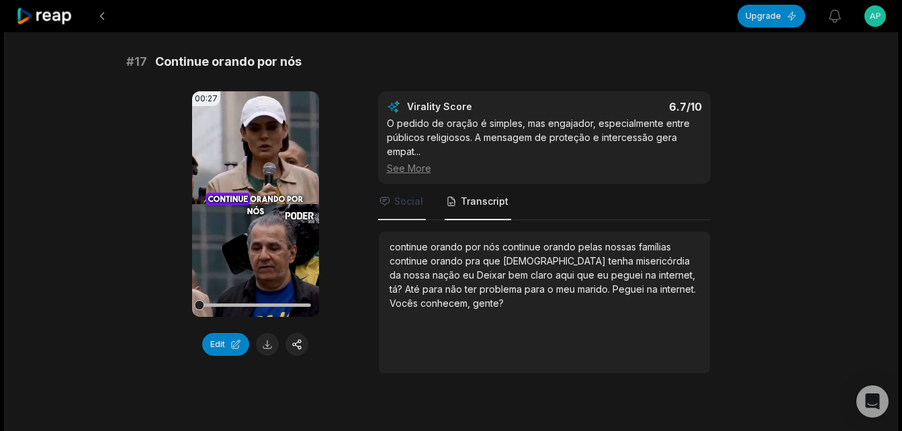
click at [421, 195] on span "Social" at bounding box center [408, 201] width 29 height 13
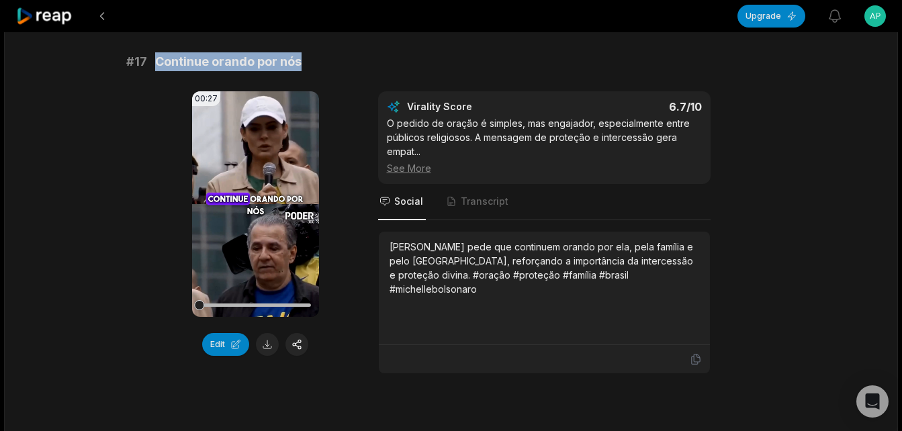
drag, startPoint x: 155, startPoint y: 43, endPoint x: 310, endPoint y: 48, distance: 155.3
click at [310, 52] on div "# 17 Continue orando por nós" at bounding box center [451, 61] width 650 height 19
click at [267, 335] on button at bounding box center [267, 344] width 23 height 23
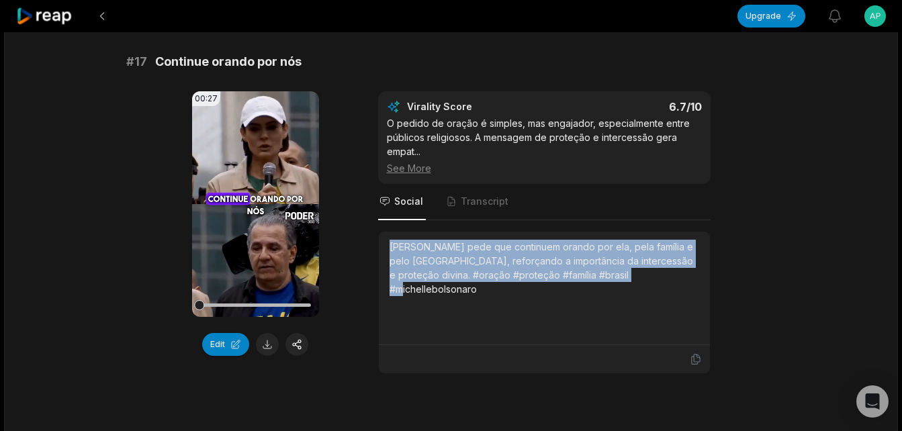
drag, startPoint x: 391, startPoint y: 234, endPoint x: 648, endPoint y: 265, distance: 259.2
click at [648, 265] on div "[PERSON_NAME] pede que continuem orando por ela, pela família e pelo [GEOGRAPHI…" at bounding box center [545, 268] width 310 height 56
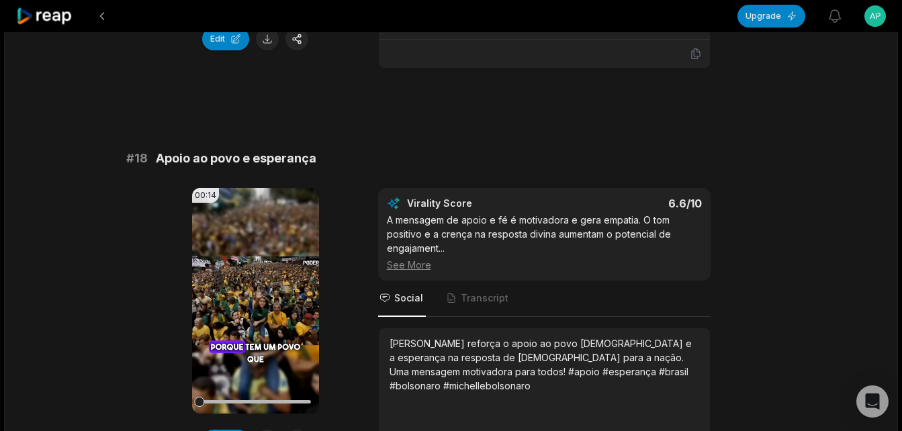
scroll to position [2822, 0]
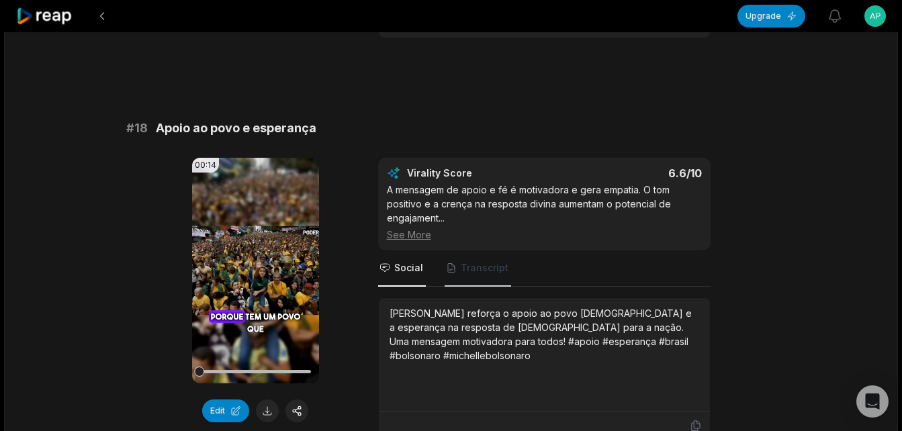
click at [480, 261] on span "Transcript" at bounding box center [485, 267] width 48 height 13
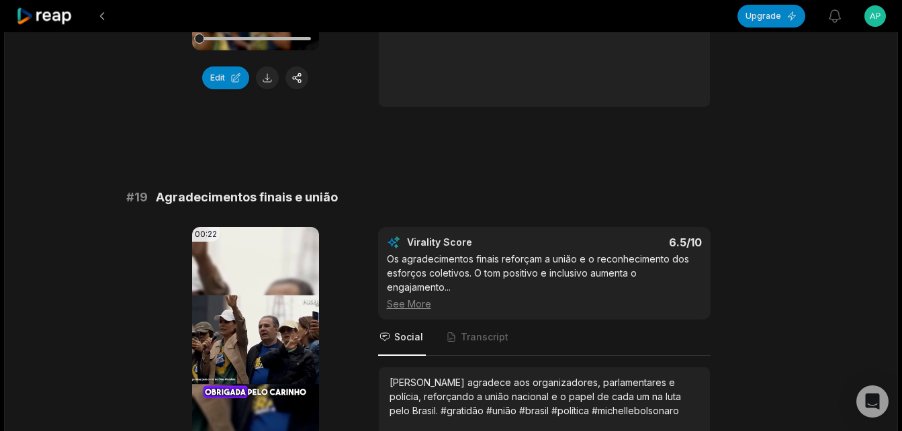
scroll to position [3158, 0]
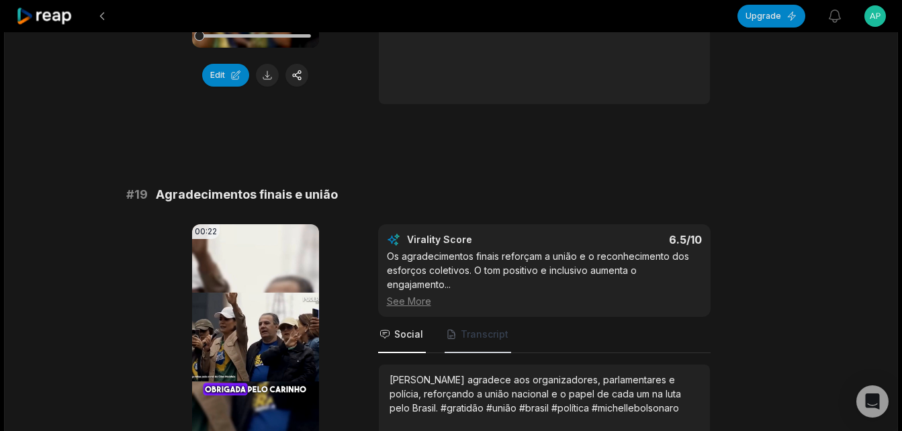
click at [474, 317] on span "Transcript" at bounding box center [478, 335] width 67 height 36
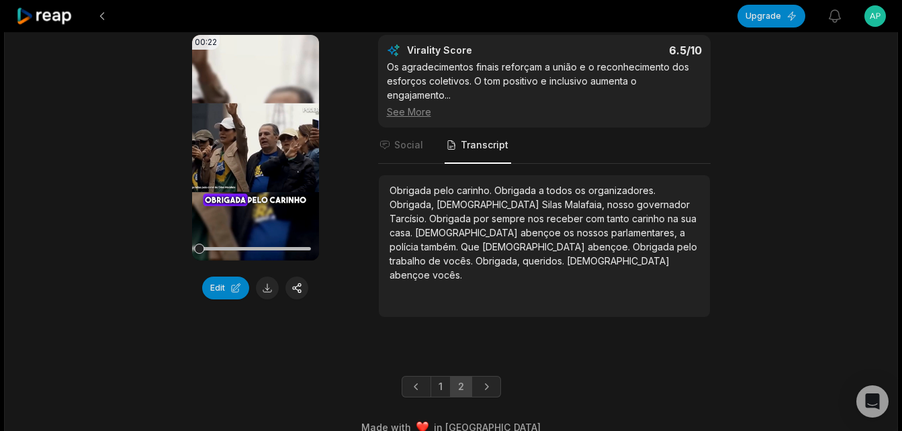
scroll to position [3354, 0]
